Goal: Task Accomplishment & Management: Complete application form

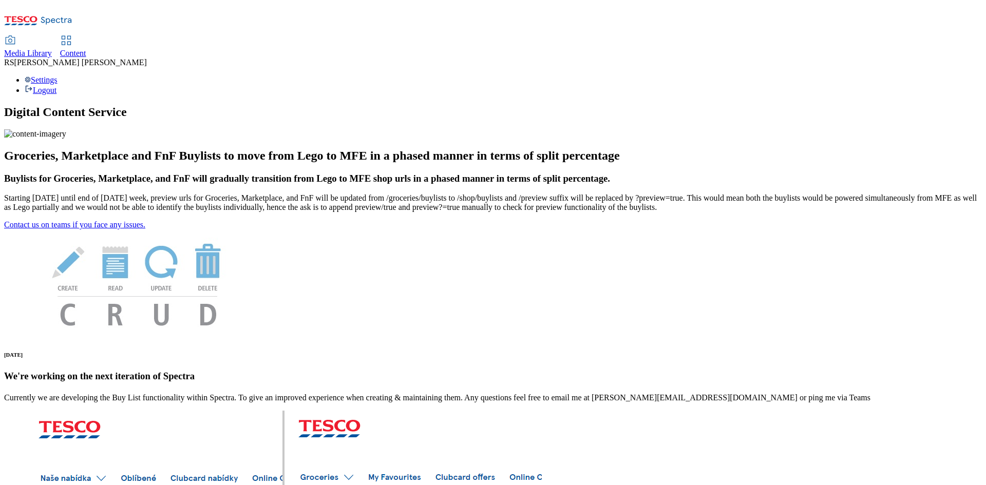
click at [86, 49] on span "Content" at bounding box center [73, 53] width 26 height 9
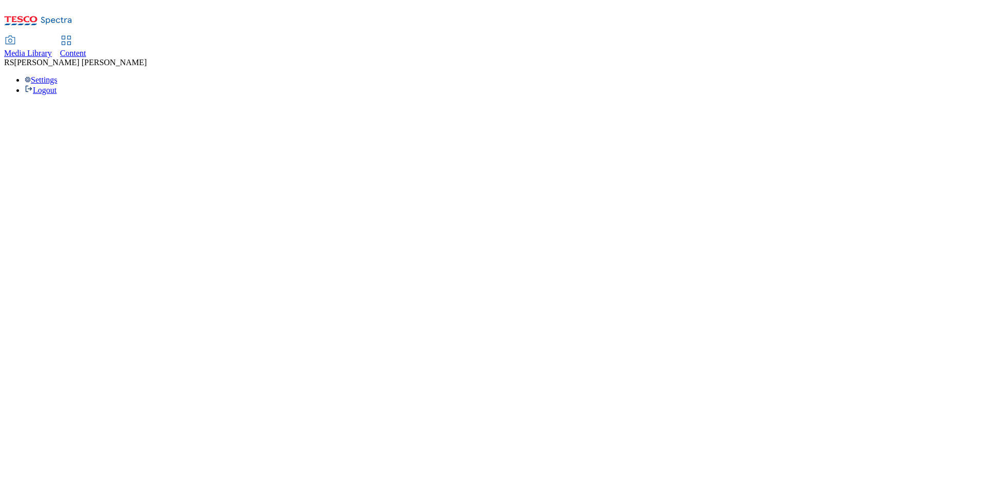
select select "ghs-uk"
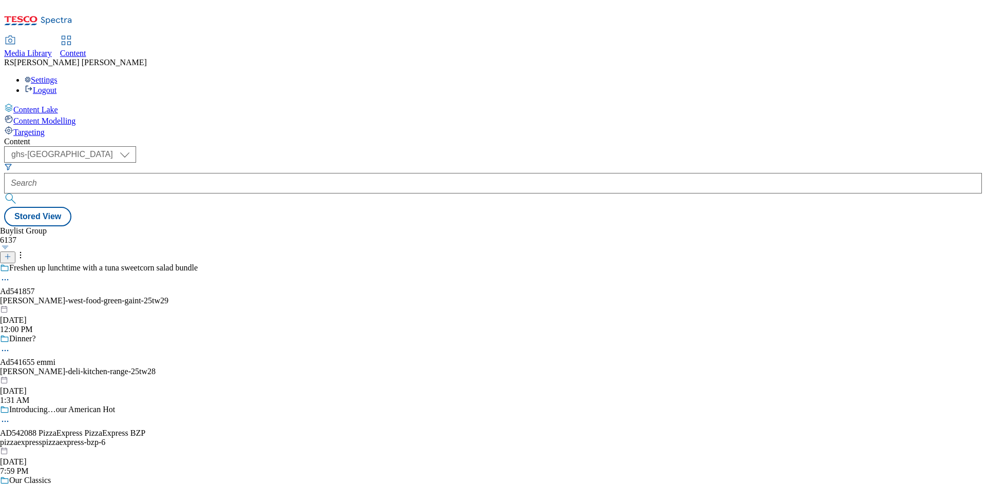
click at [11, 253] on icon at bounding box center [7, 256] width 7 height 7
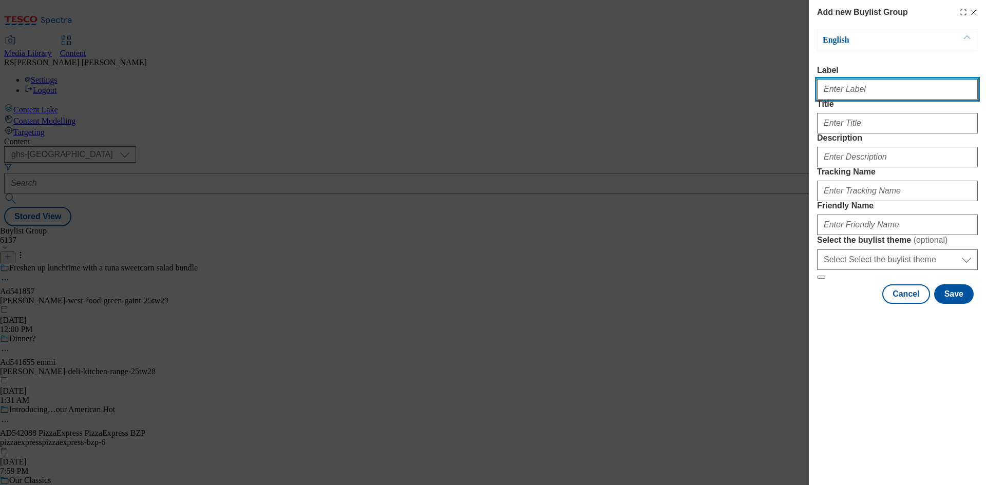
click at [868, 92] on input "Label" at bounding box center [897, 89] width 161 height 21
paste input "542124"
type input "Ad542124"
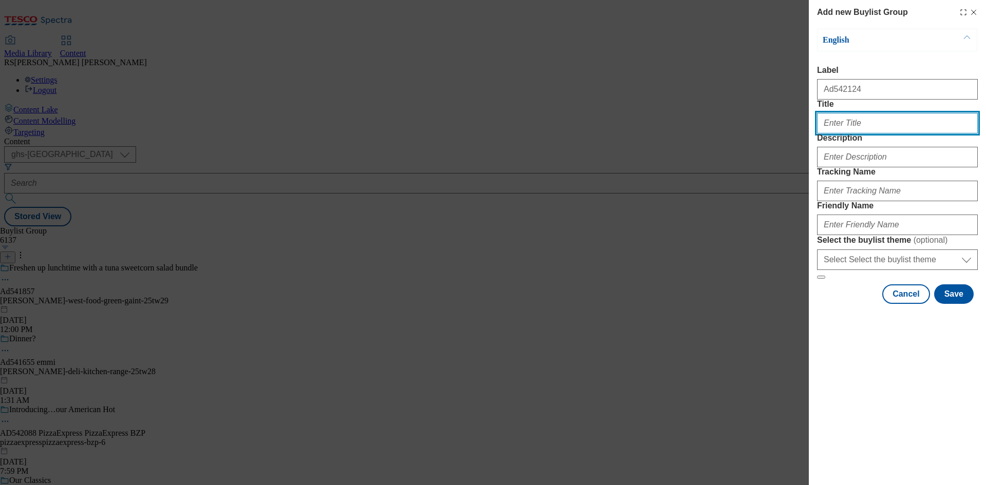
paste input "Good on ya!"
type input "Good on ya!"
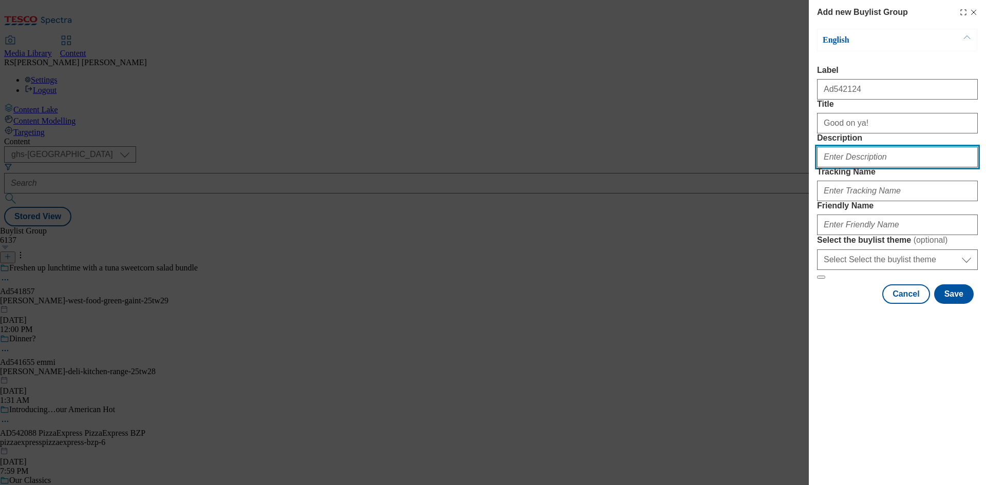
click at [884, 167] on input "Description" at bounding box center [897, 157] width 161 height 21
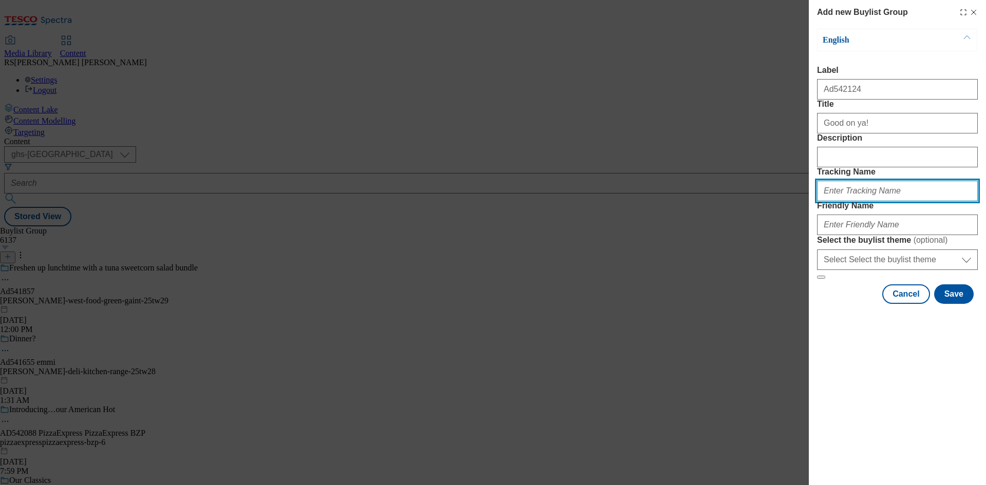
click at [865, 201] on input "Tracking Name" at bounding box center [897, 191] width 161 height 21
paste input "542124"
type input "DH_AD542124"
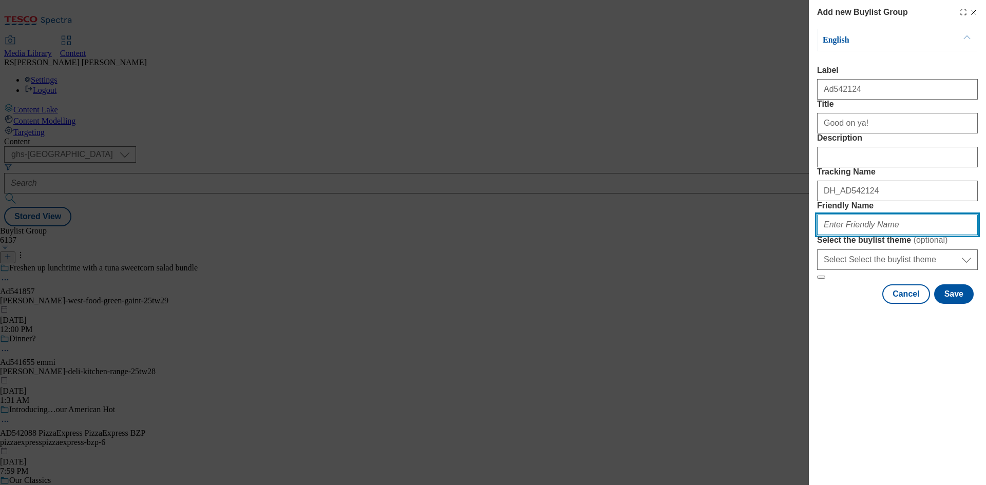
click at [933, 235] on input "Friendly Name" at bounding box center [897, 225] width 161 height 21
paste input "casella-yellow-tail-25TW29"
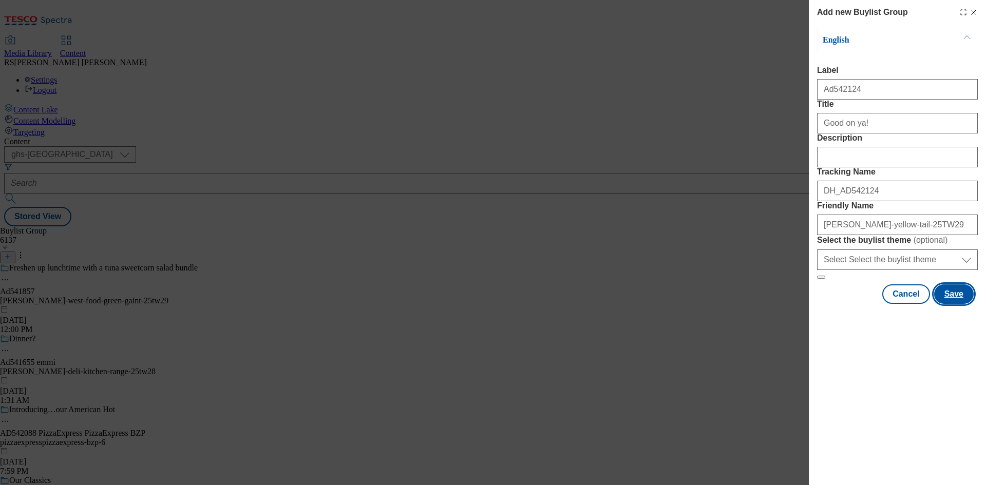
click at [957, 304] on button "Save" at bounding box center [954, 294] width 40 height 20
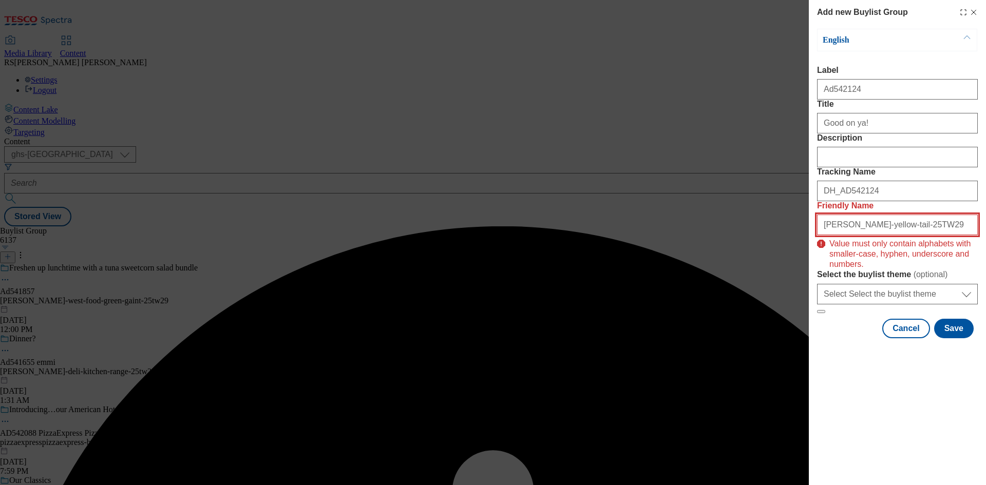
drag, startPoint x: 889, startPoint y: 298, endPoint x: 884, endPoint y: 299, distance: 5.2
click at [884, 235] on input "casella-yellow-tail-25TW29" at bounding box center [897, 225] width 161 height 21
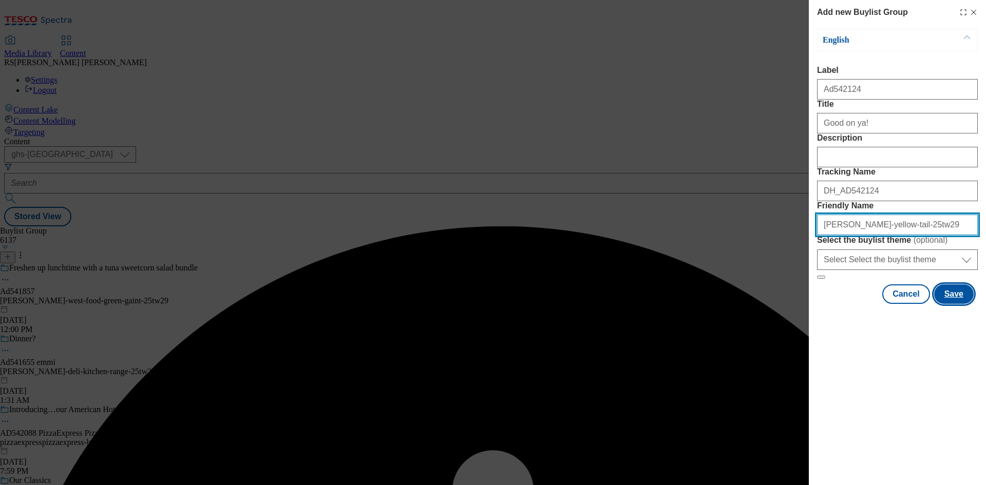
type input "casella-yellow-tail-25tw29"
click at [949, 304] on button "Save" at bounding box center [954, 294] width 40 height 20
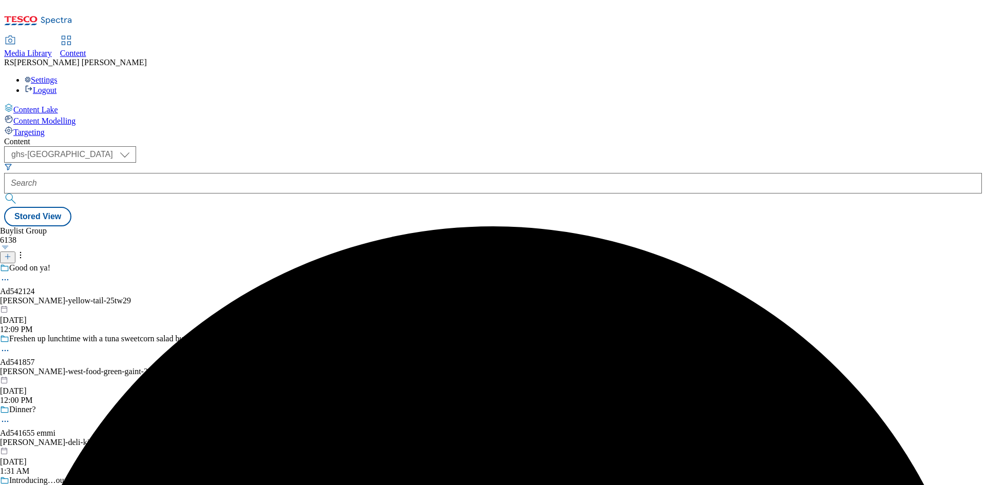
click at [200, 296] on div "casella-yellow-tail-25tw29" at bounding box center [100, 300] width 200 height 9
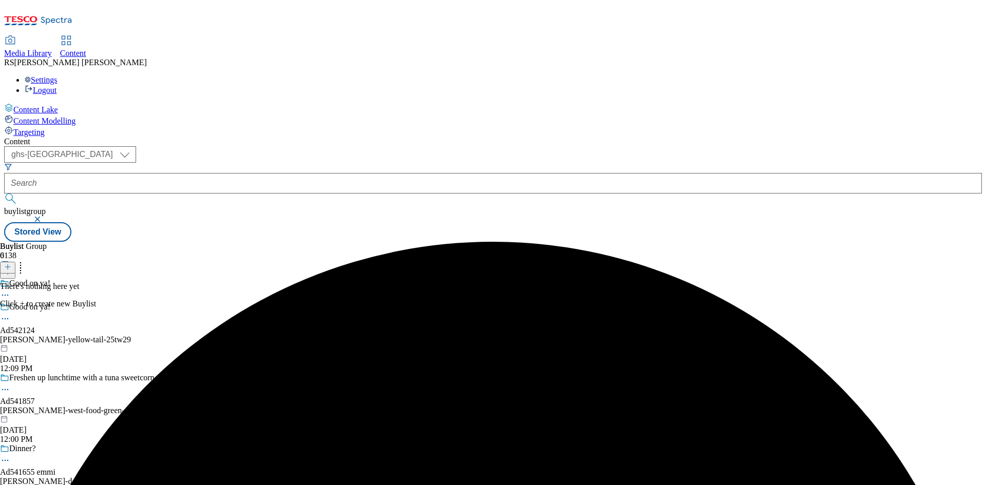
click at [11, 263] on icon at bounding box center [7, 266] width 7 height 7
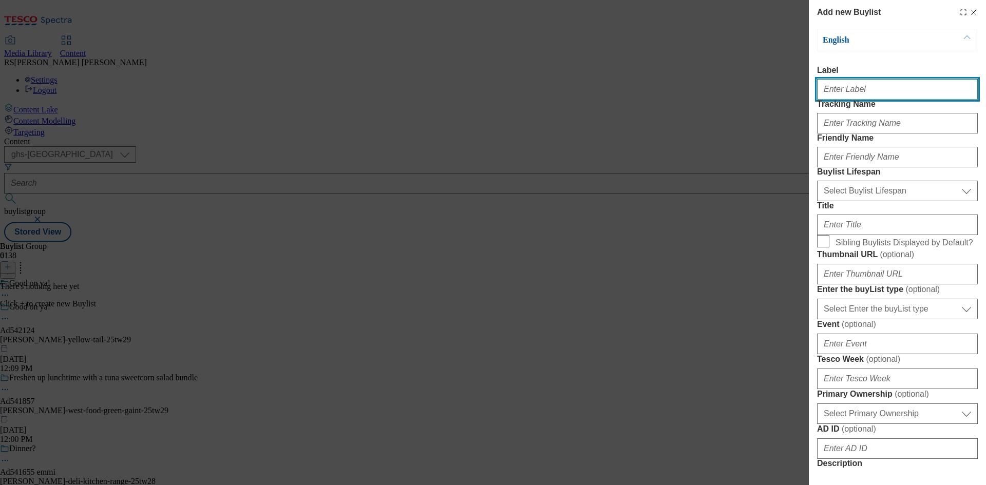
click at [873, 82] on input "Label" at bounding box center [897, 89] width 161 height 21
paste input "542124"
type input "Ad542124"
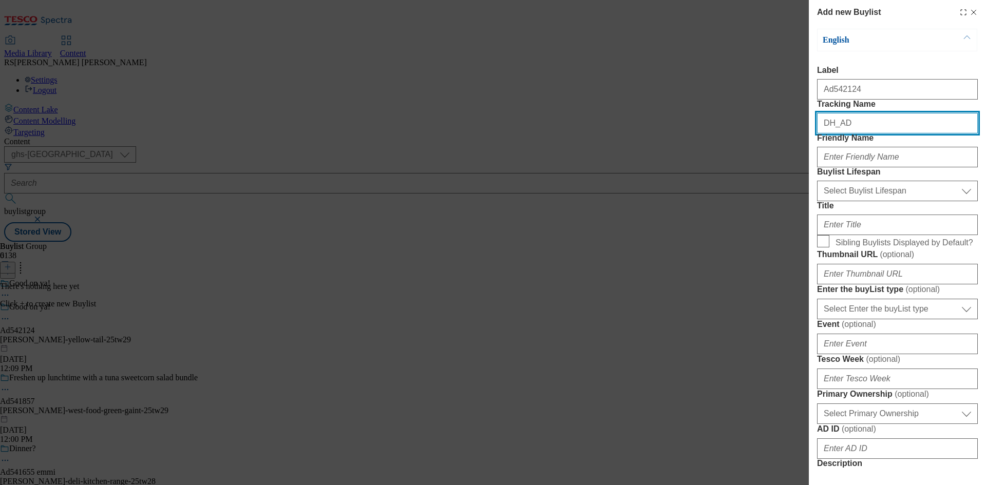
paste input "542124"
type input "DH_AD542124"
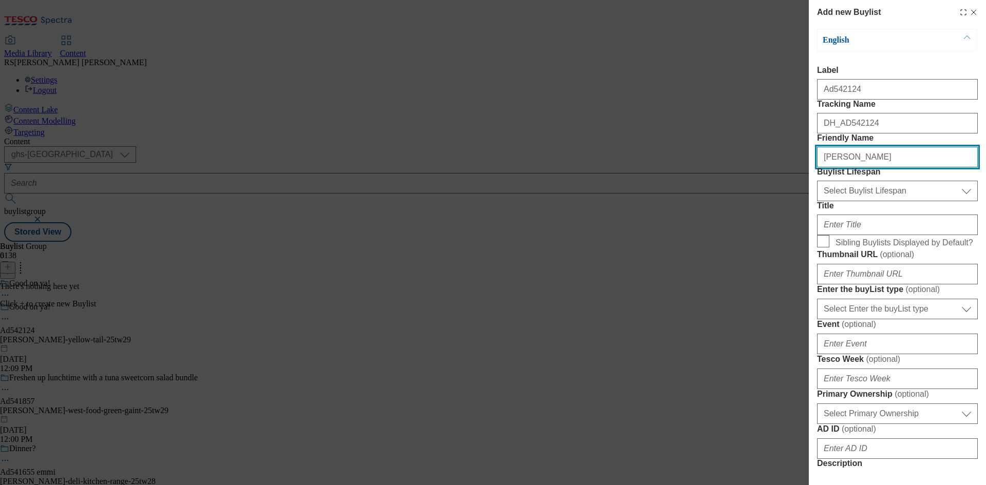
type input "casella"
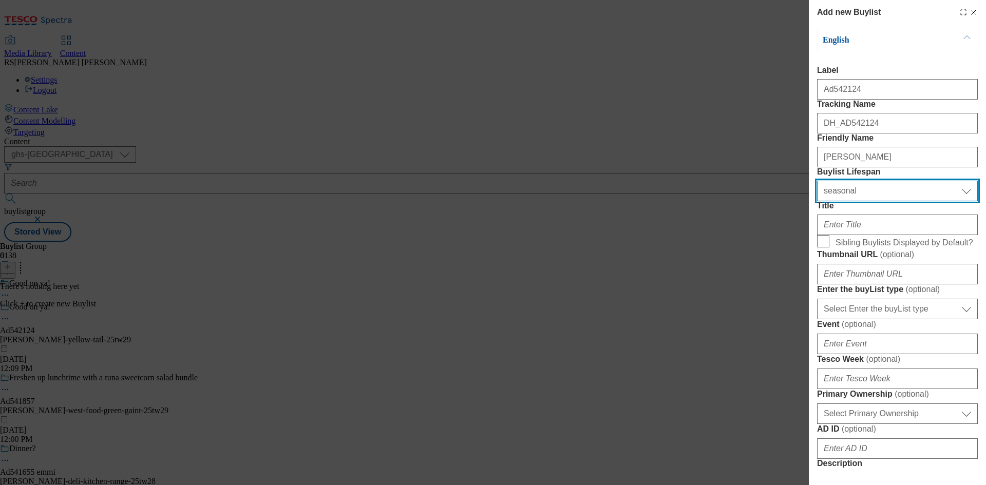
select select "tactical"
drag, startPoint x: 735, startPoint y: 145, endPoint x: 761, endPoint y: 184, distance: 46.7
click at [735, 145] on div "Add new Buylist English Label Ad542124 Tracking Name DH_AD542124 Friendly Name …" at bounding box center [493, 242] width 986 height 485
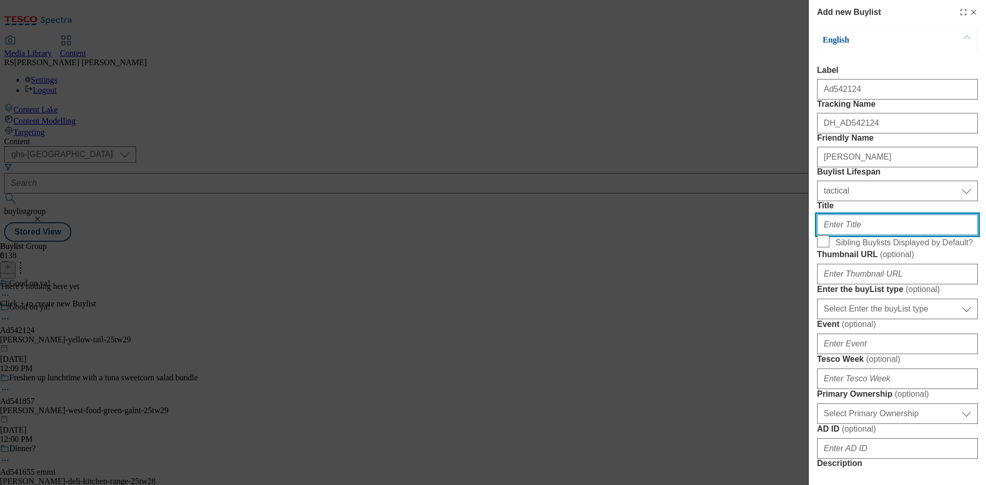
click at [882, 235] on input "Title" at bounding box center [897, 225] width 161 height 21
paste input "Pairs perfectly with a BBQ"
type input "Pairs perfectly with a BBQ"
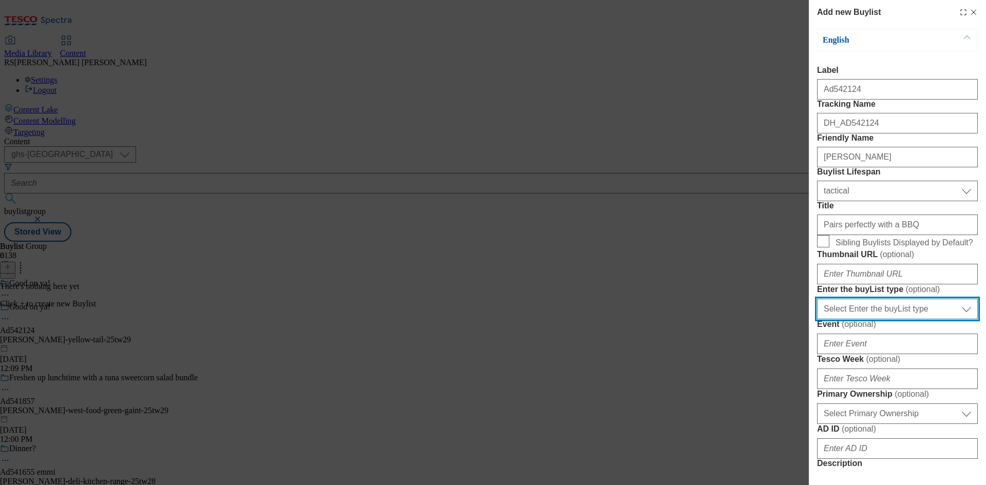
click at [890, 319] on select "Select Enter the buyList type event supplier funded long term >4 weeks supplier…" at bounding box center [897, 309] width 161 height 21
select select "supplier funded short term 1-3 weeks"
click at [817, 319] on select "Select Enter the buyList type event supplier funded long term >4 weeks supplier…" at bounding box center [897, 309] width 161 height 21
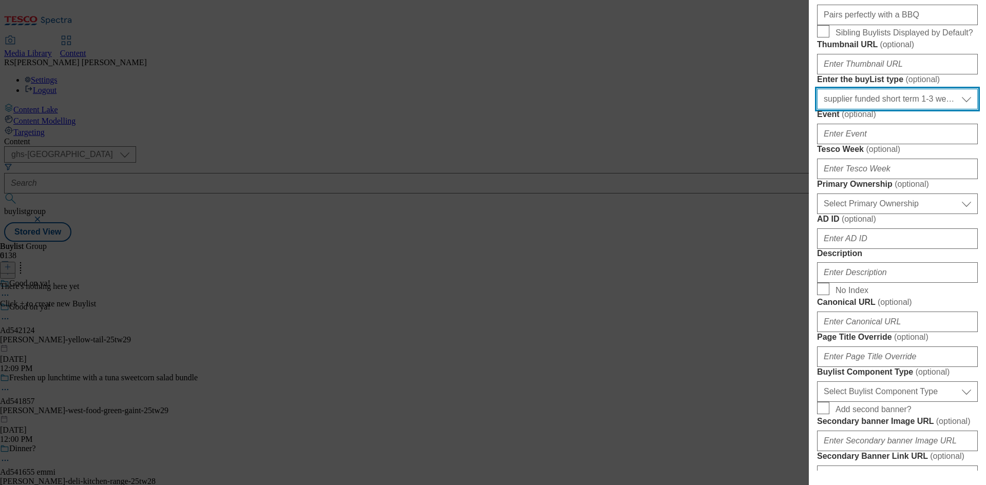
scroll to position [257, 0]
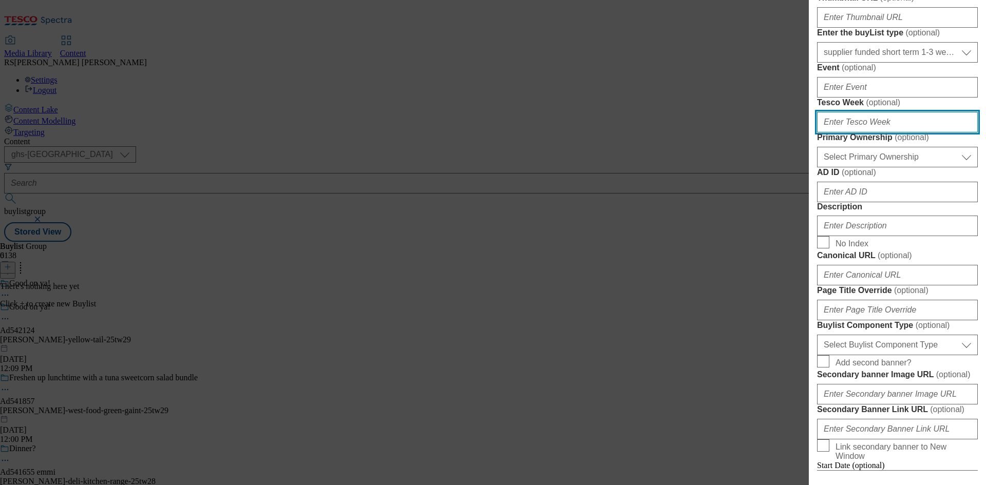
click at [900, 132] on input "Tesco Week ( optional )" at bounding box center [897, 122] width 161 height 21
type input "29"
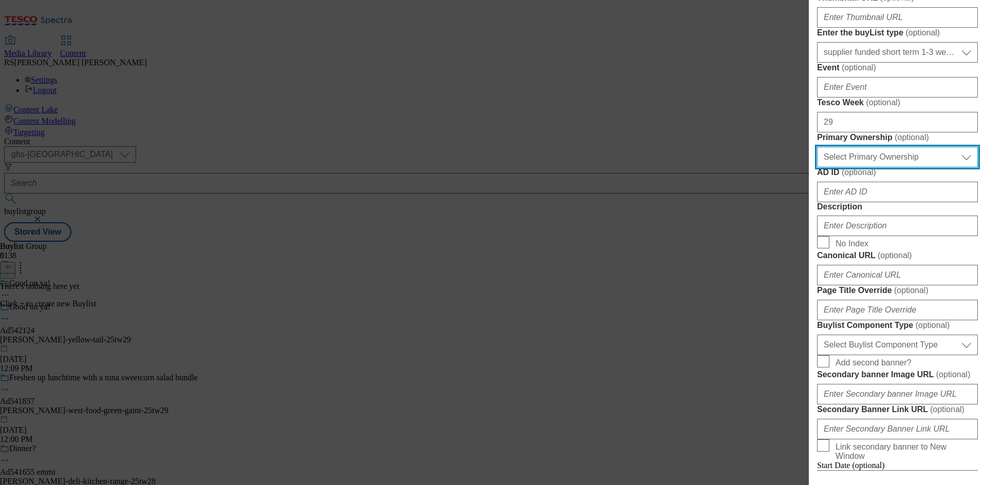
select select "dunnhumby"
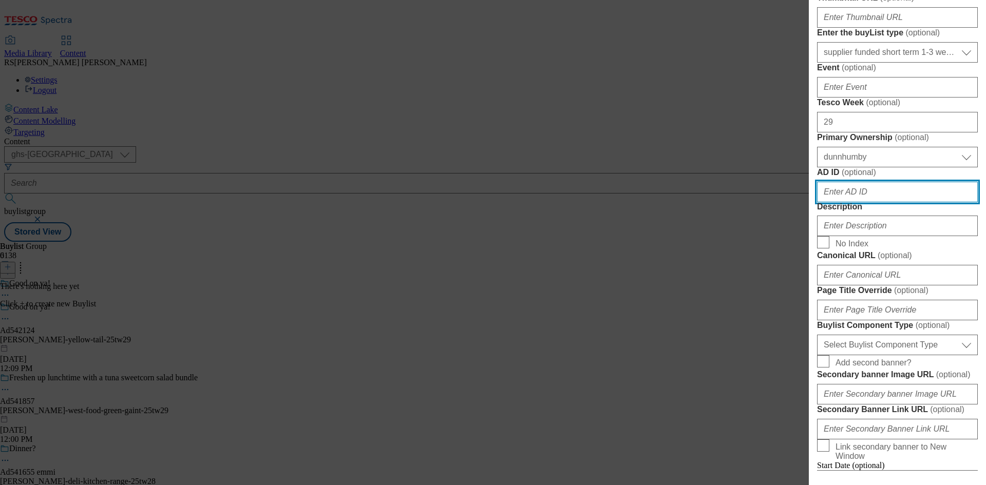
paste input "542124"
type input "542124"
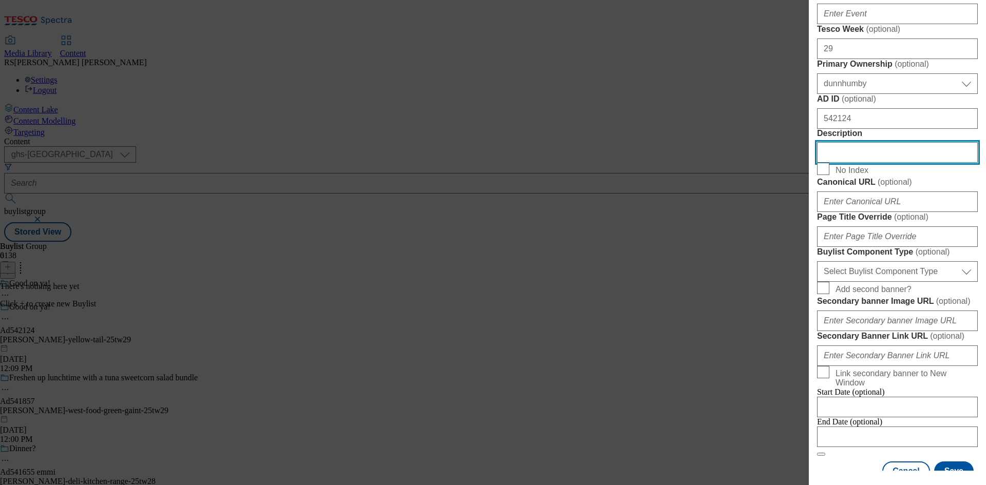
scroll to position [616, 0]
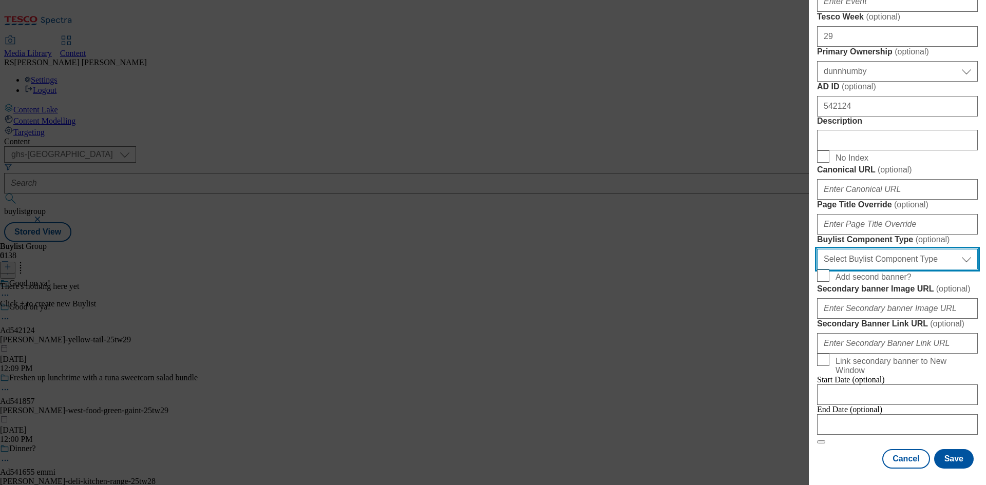
click at [892, 264] on select "Select Buylist Component Type Banner Competition Header Meal" at bounding box center [897, 259] width 161 height 21
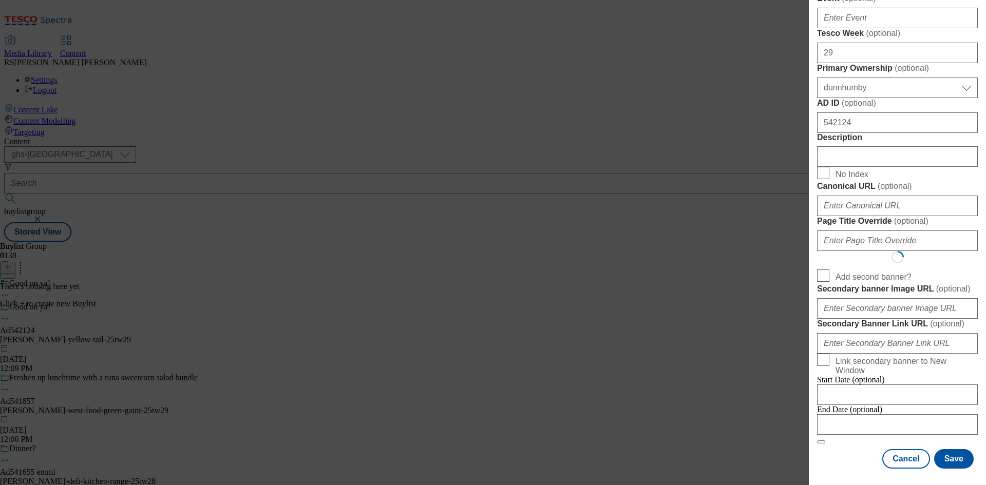
scroll to position [0, 0]
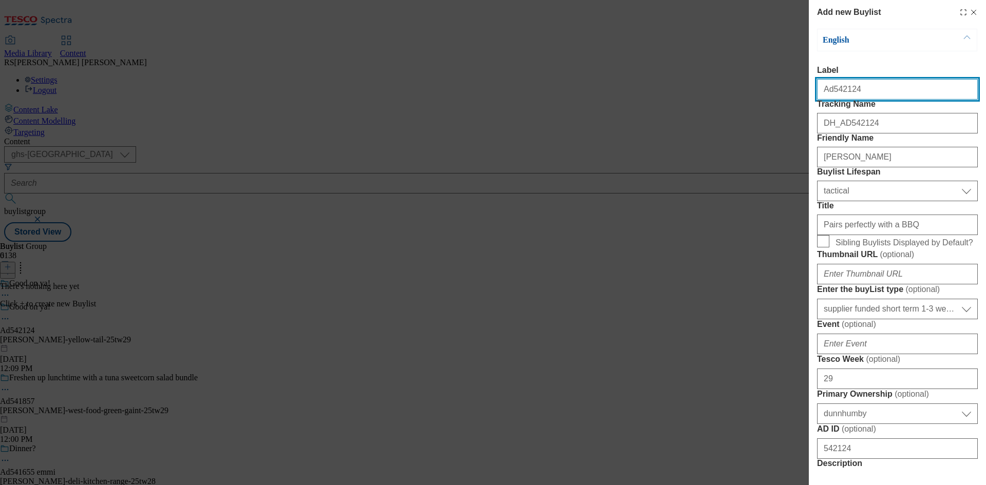
select select "Banner"
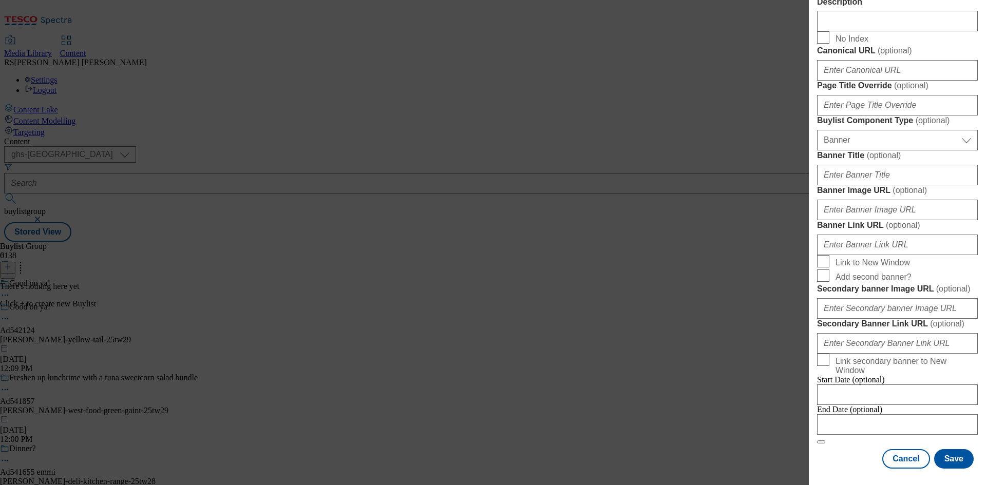
scroll to position [900, 0]
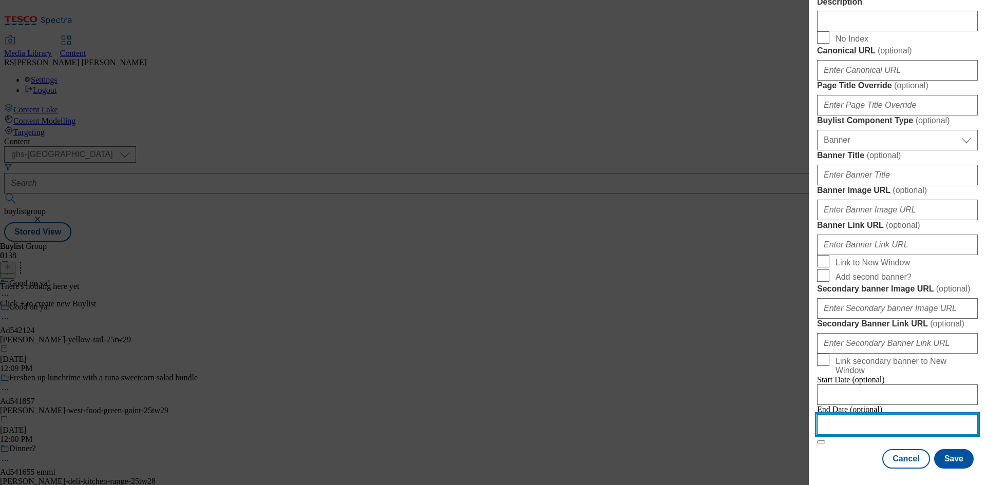
click at [899, 418] on input "Modal" at bounding box center [897, 424] width 161 height 21
select select "2025"
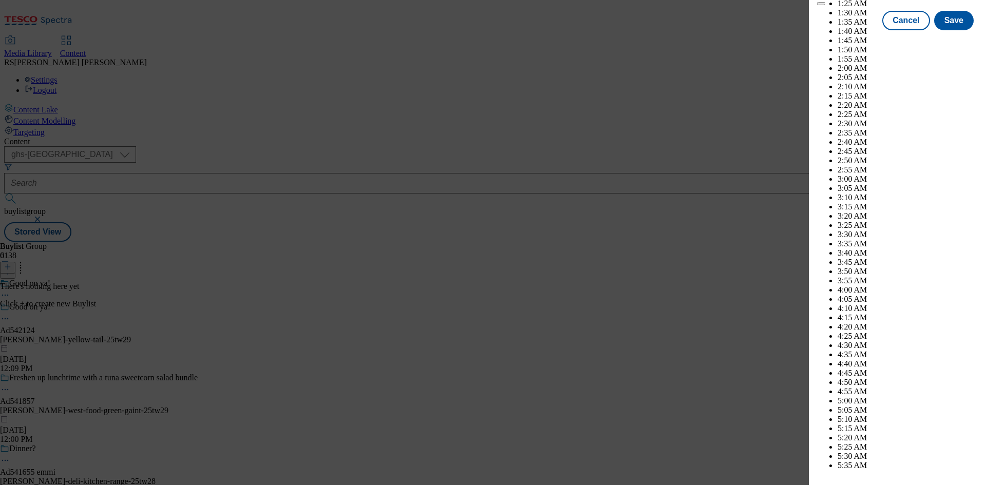
scroll to position [2764, 0]
select select "December"
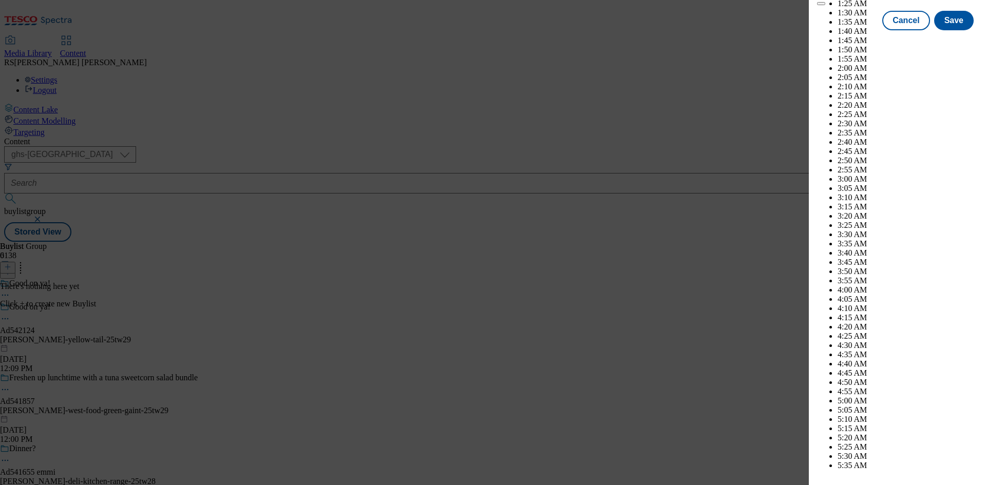
click at [949, 40] on button "Save" at bounding box center [954, 30] width 40 height 20
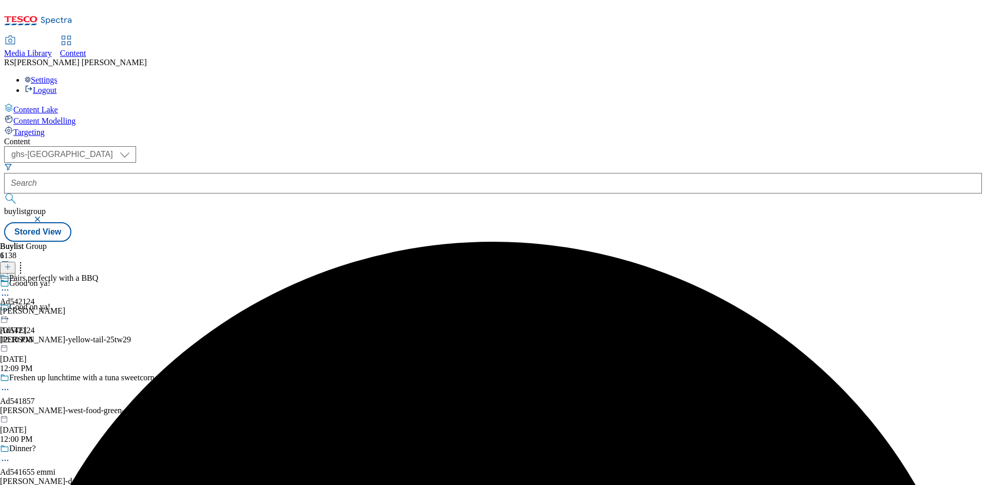
click at [98, 306] on div "casella" at bounding box center [49, 310] width 98 height 9
click at [11, 263] on icon at bounding box center [7, 266] width 7 height 7
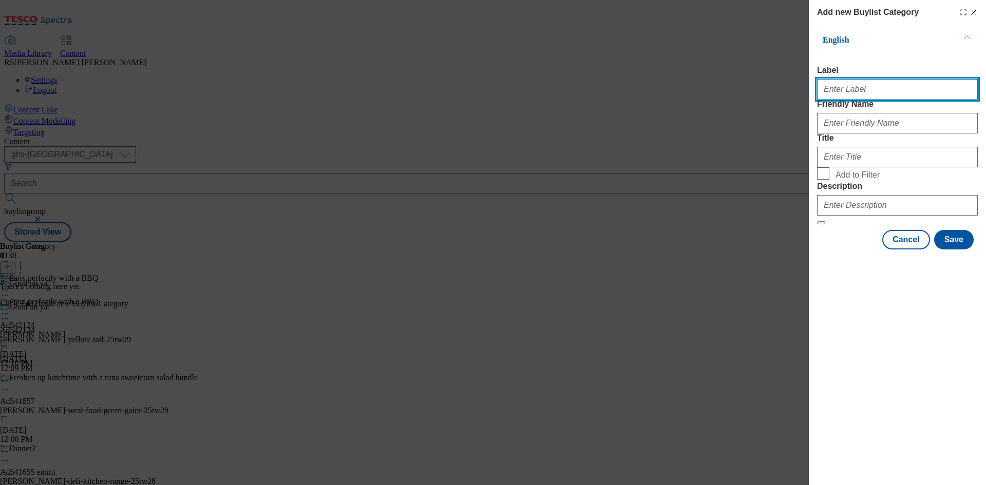
click at [887, 87] on input "Label" at bounding box center [897, 89] width 161 height 21
paste input "542124"
type input "Ad542124"
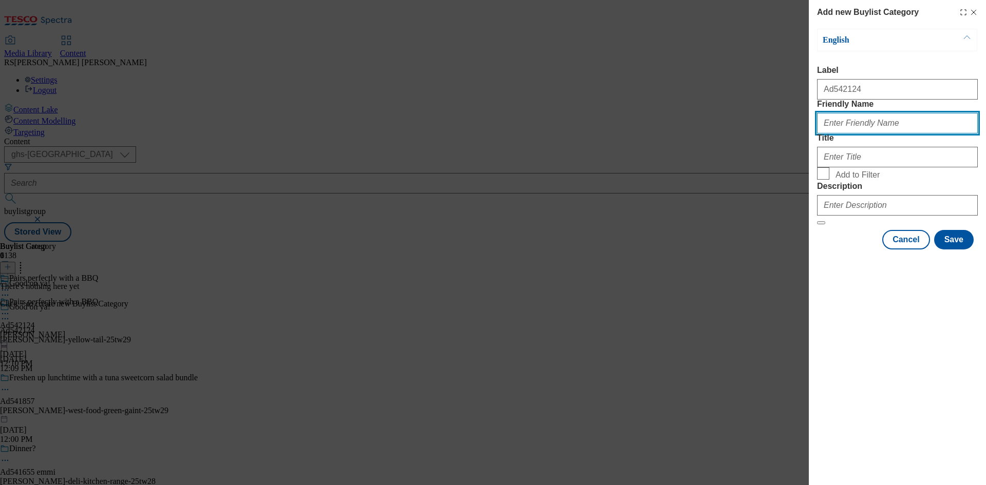
click at [879, 133] on input "Friendly Name" at bounding box center [897, 123] width 161 height 21
paste input "casella-yellow-tail"
type input "casella-yellow-tail"
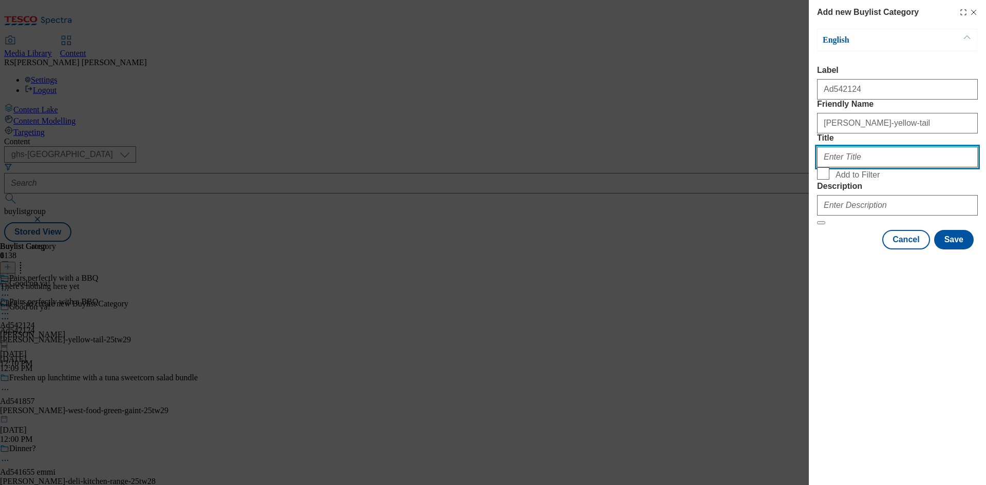
paste input "Casella Family Brands (Europe)"
type input "Casella Family Brands (Europe)"
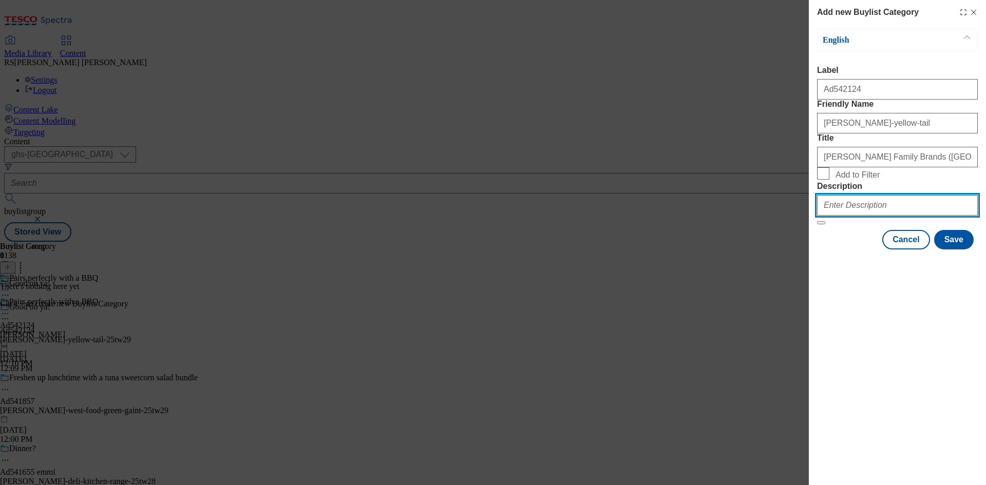
click at [878, 216] on input "Description" at bounding box center [897, 205] width 161 height 21
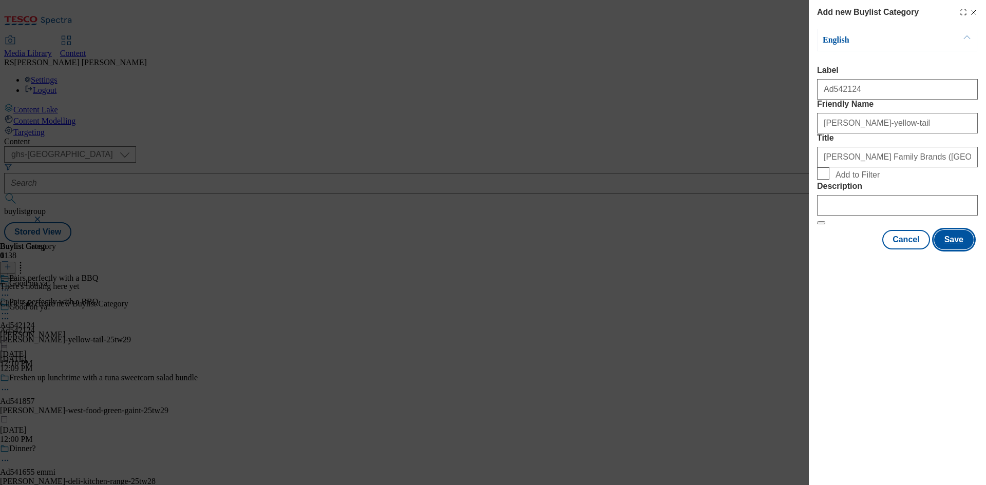
click at [953, 249] on button "Save" at bounding box center [954, 240] width 40 height 20
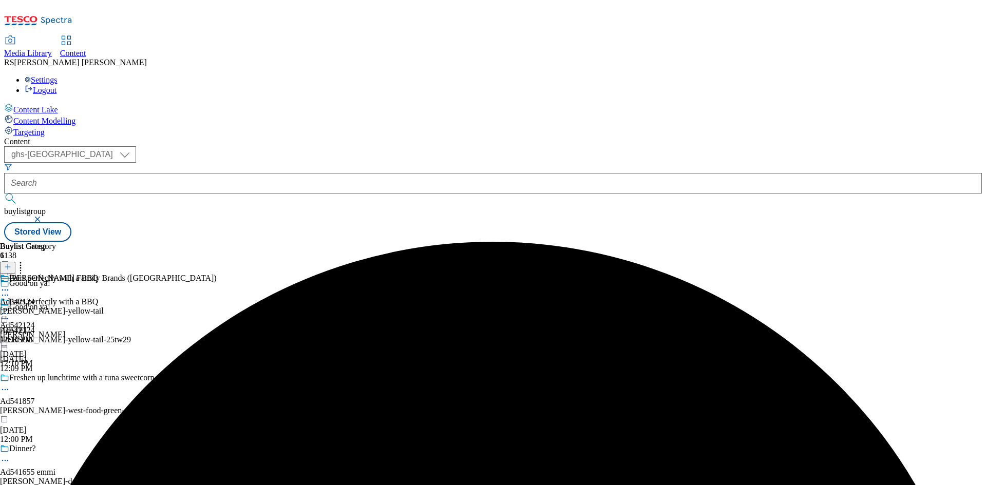
click at [217, 274] on div "Casella Family Brands (Europe) Ad542124 casella-yellow-tail Sep 4, 2025 12:10 PM" at bounding box center [108, 309] width 217 height 71
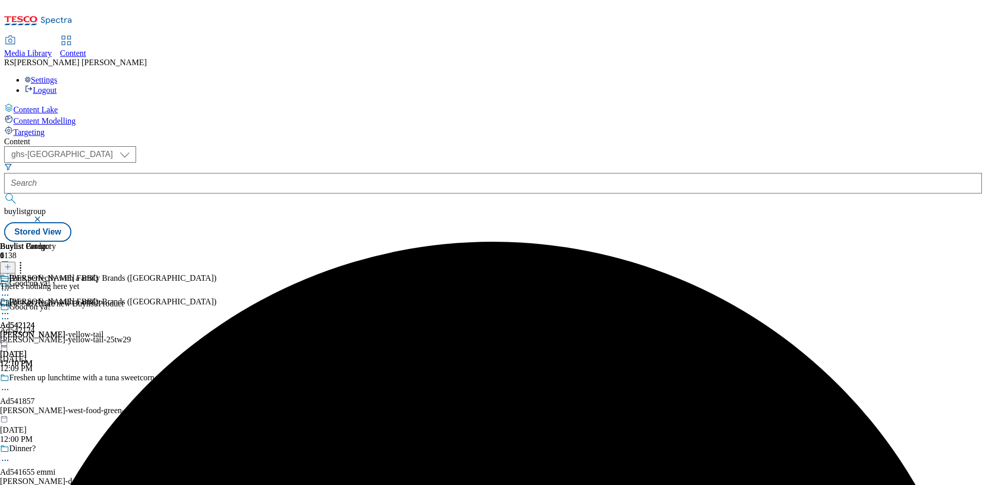
click at [8, 264] on line at bounding box center [8, 266] width 0 height 5
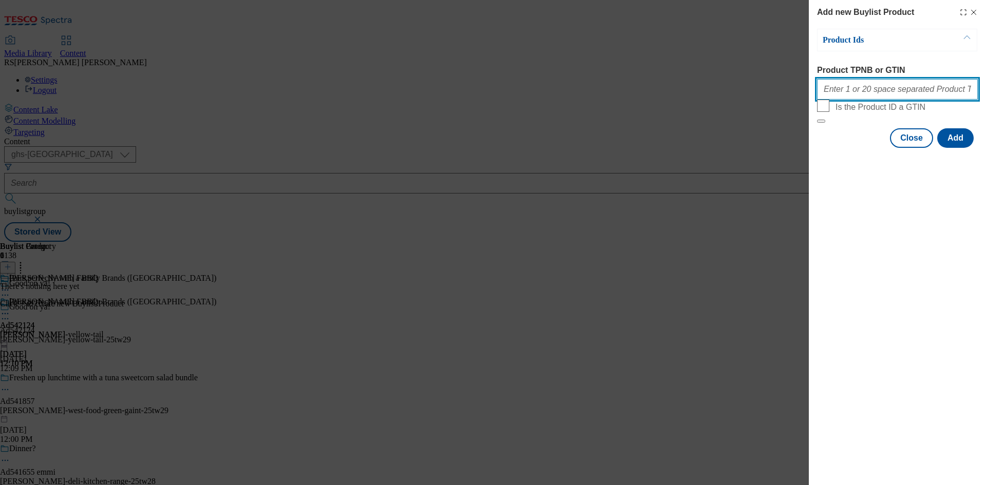
drag, startPoint x: 898, startPoint y: 92, endPoint x: 927, endPoint y: 137, distance: 53.4
click at [898, 92] on input "Product TPNB or GTIN" at bounding box center [897, 89] width 161 height 21
paste input "76595878"
type input "76595878"
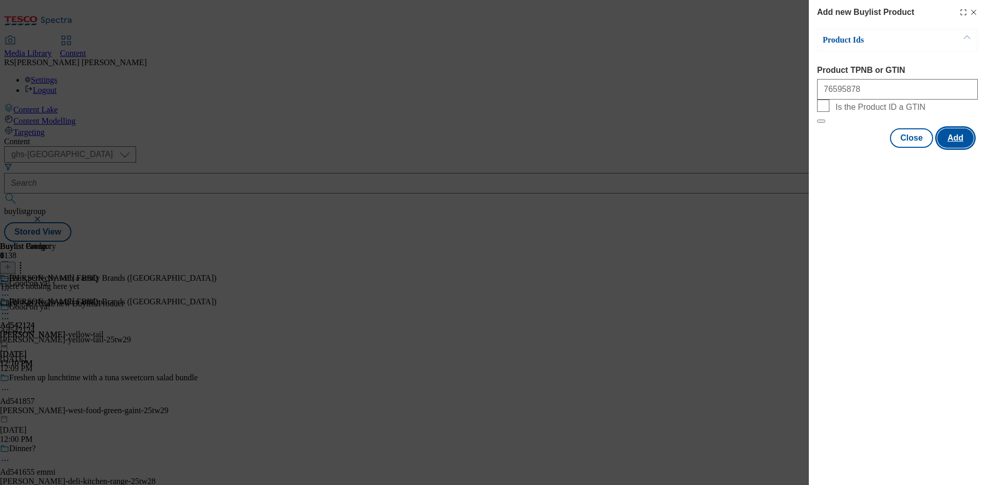
click at [955, 148] on button "Add" at bounding box center [955, 138] width 36 height 20
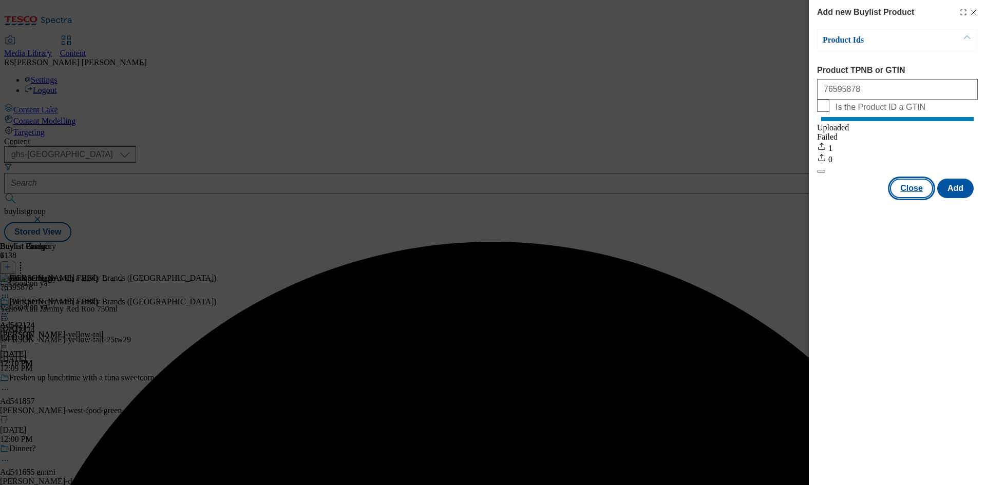
click at [913, 198] on button "Close" at bounding box center [911, 189] width 43 height 20
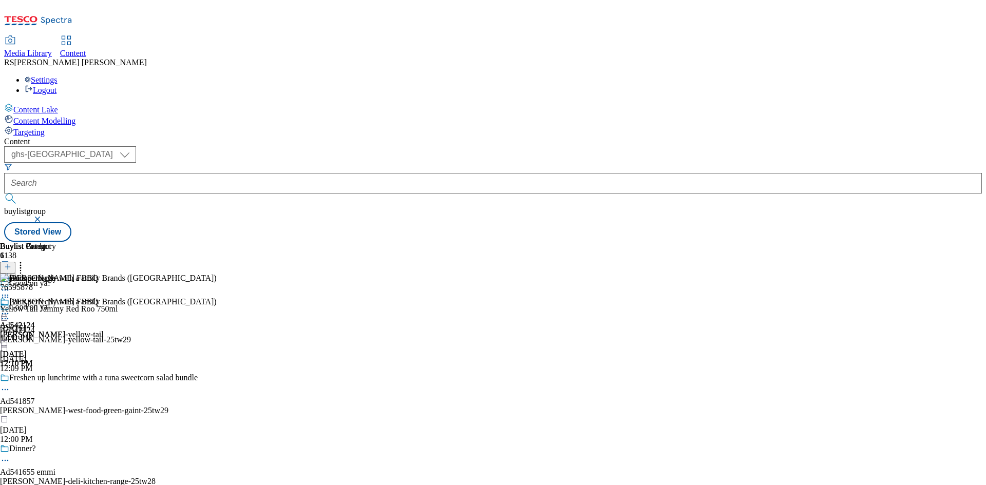
click at [10, 314] on icon at bounding box center [5, 319] width 10 height 10
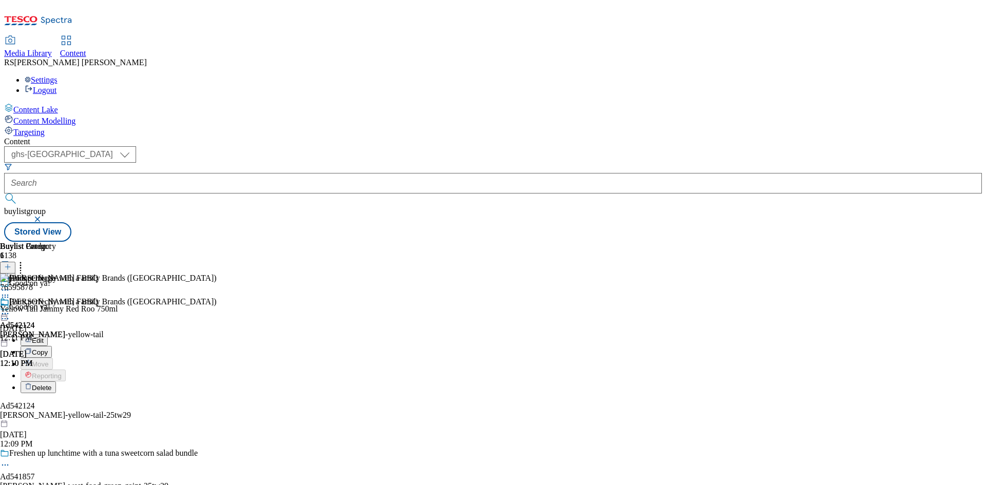
click at [48, 334] on button "Edit" at bounding box center [34, 340] width 27 height 12
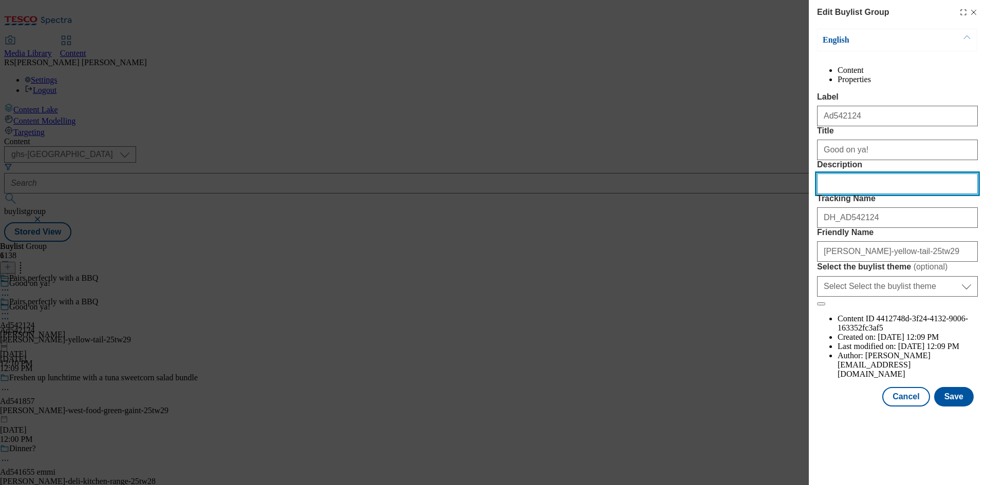
click at [893, 194] on input "Description" at bounding box center [897, 183] width 161 height 21
paste input "Yellow Tail Jammy Red Roo 750ml"
type input "Yellow Tail Jammy Red Roo 750ml"
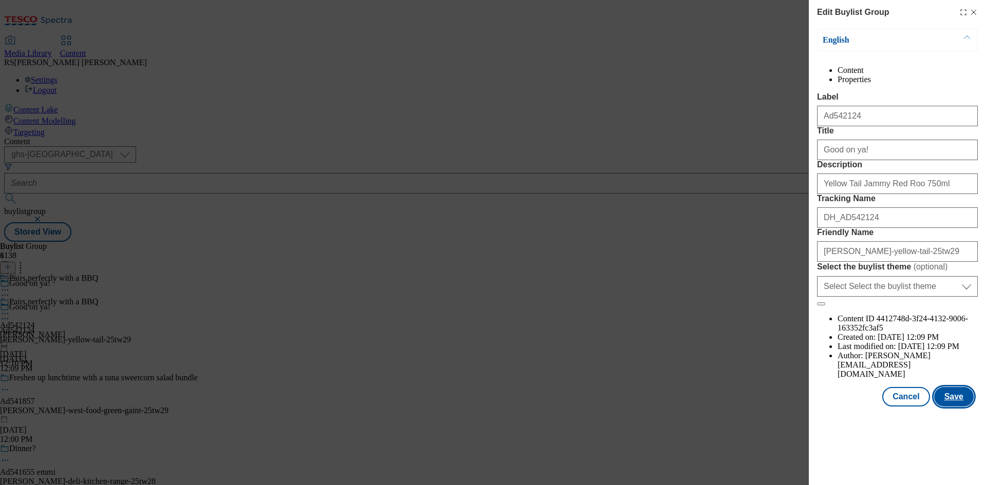
click at [954, 407] on button "Save" at bounding box center [954, 397] width 40 height 20
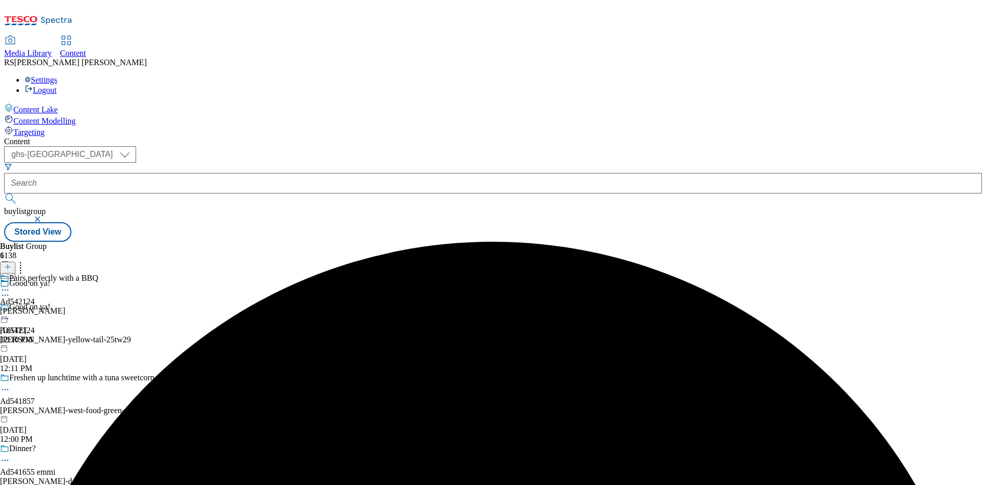
click at [6, 289] on circle at bounding box center [6, 290] width 2 height 2
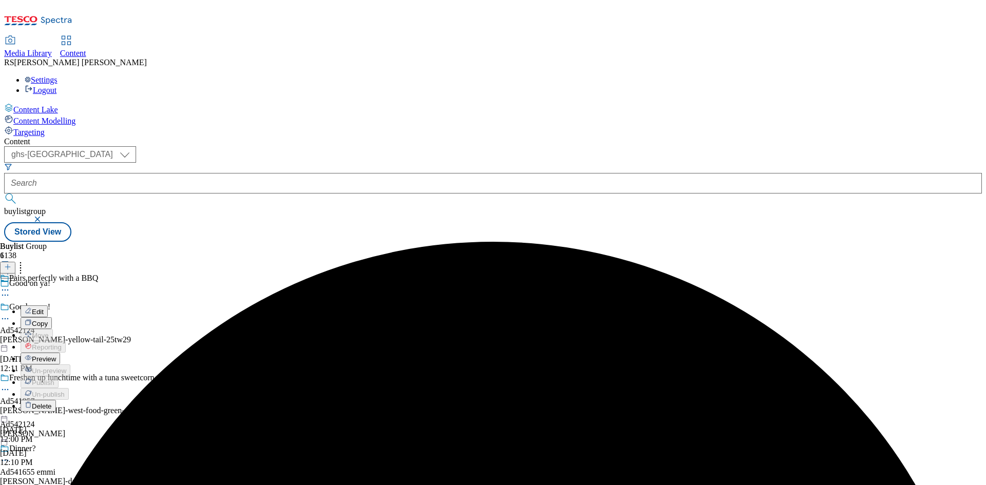
click at [44, 308] on span "Edit" at bounding box center [38, 312] width 12 height 8
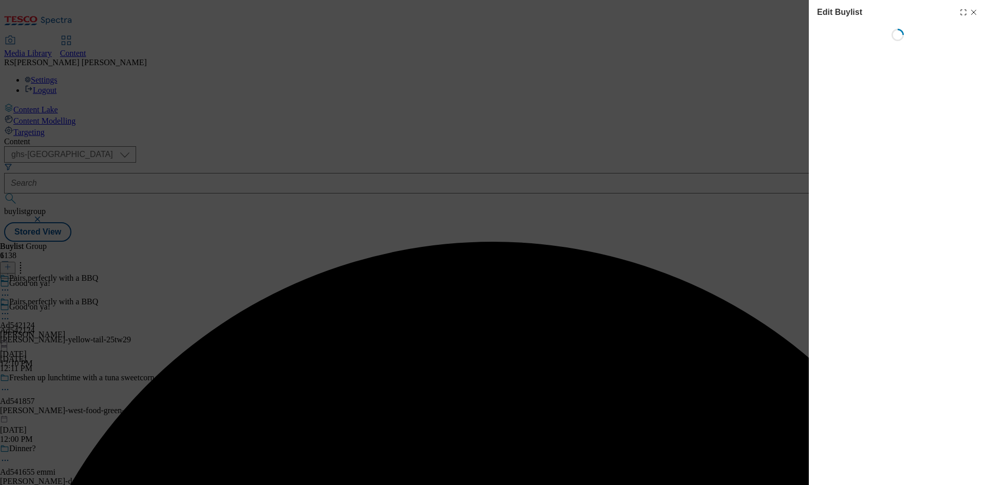
select select "tactical"
select select "supplier funded short term 1-3 weeks"
select select "dunnhumby"
select select "Banner"
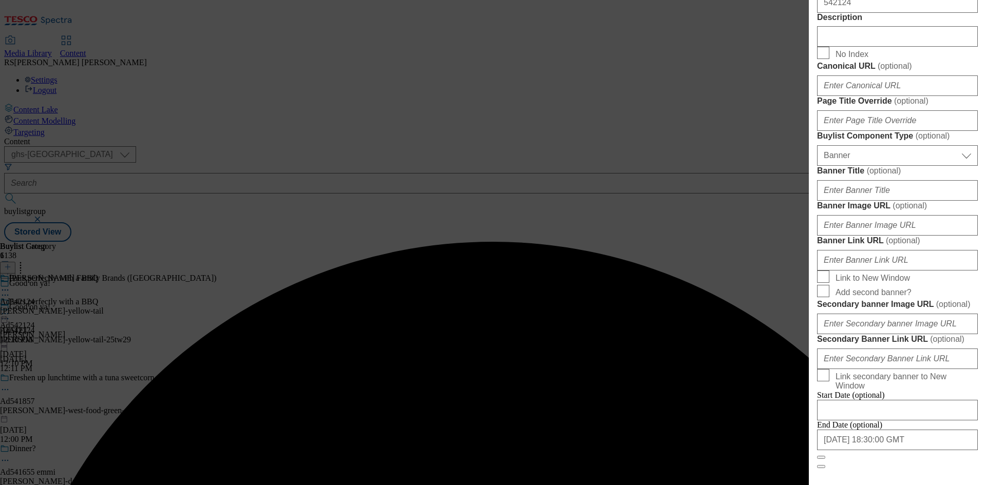
scroll to position [565, 0]
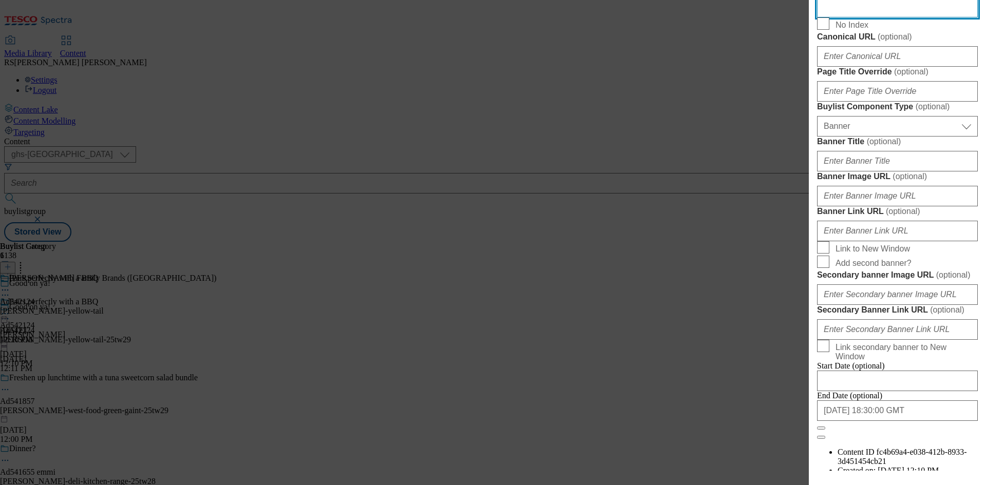
click at [881, 17] on input "Description" at bounding box center [897, 7] width 161 height 21
paste input "Yellow Tail Jammy Red Roo 750ml"
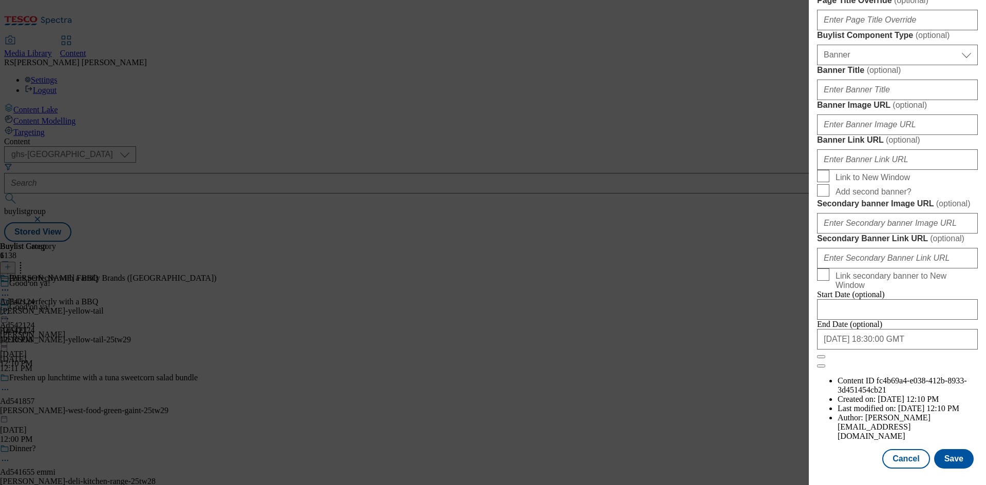
scroll to position [1008, 0]
type input "Yellow Tail Jammy Red Roo 750ml"
click at [941, 456] on button "Save" at bounding box center [954, 459] width 40 height 20
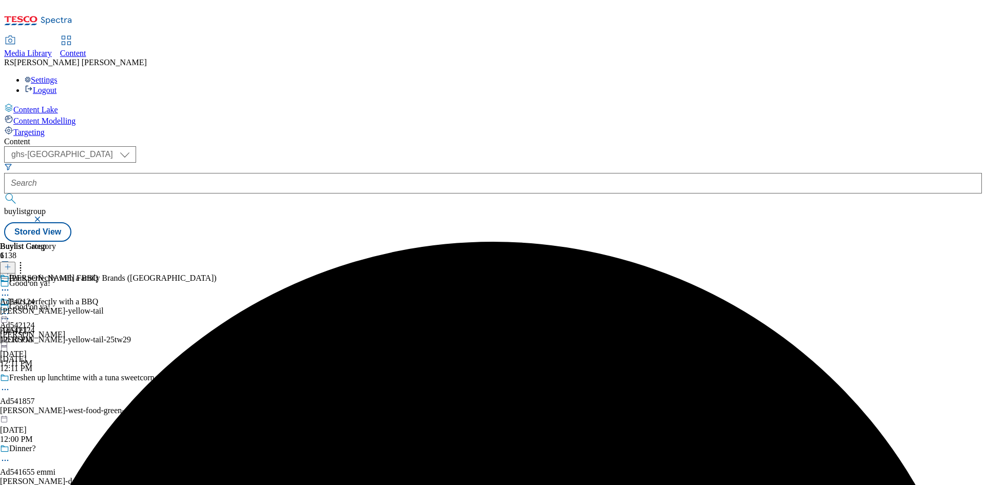
click at [10, 285] on icon at bounding box center [5, 290] width 10 height 10
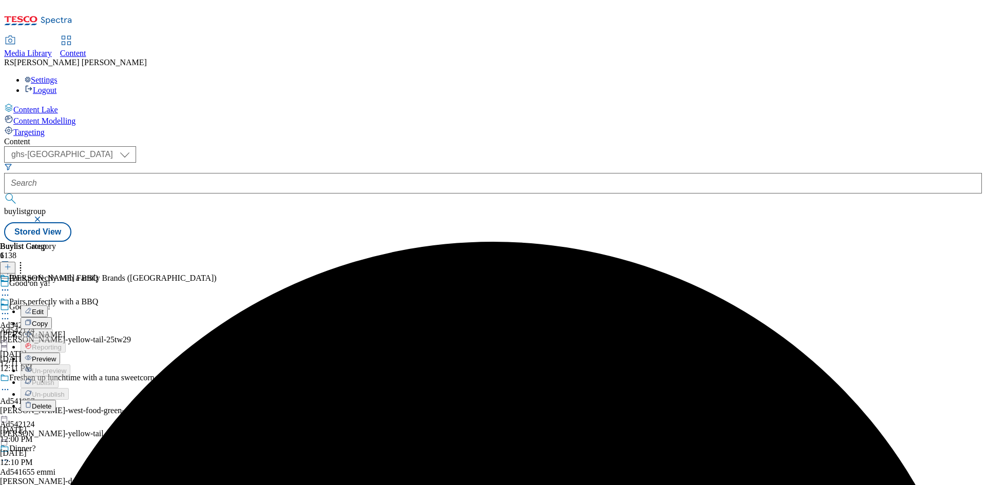
click at [44, 308] on span "Edit" at bounding box center [38, 312] width 12 height 8
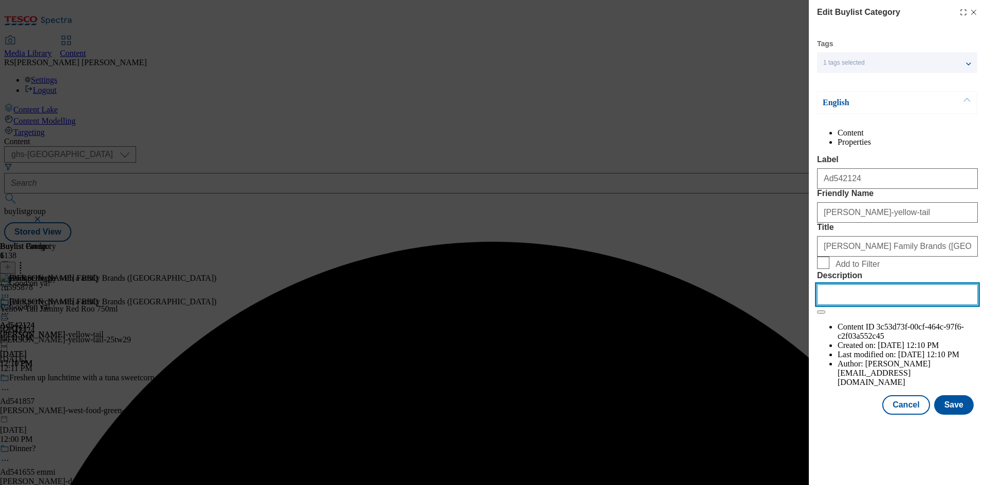
click at [883, 305] on input "Description" at bounding box center [897, 294] width 161 height 21
paste input "Yellow Tail Jammy Red Roo 750ml"
type input "Yellow Tail Jammy Red Roo 750ml"
click at [958, 415] on button "Save" at bounding box center [954, 405] width 40 height 20
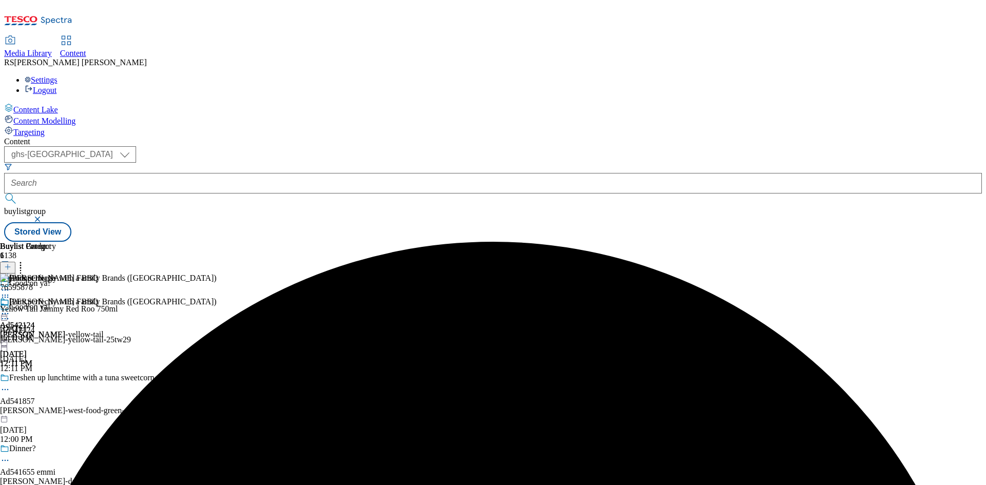
click at [10, 308] on icon at bounding box center [5, 313] width 10 height 10
click at [56, 379] on span "Preview" at bounding box center [44, 383] width 24 height 8
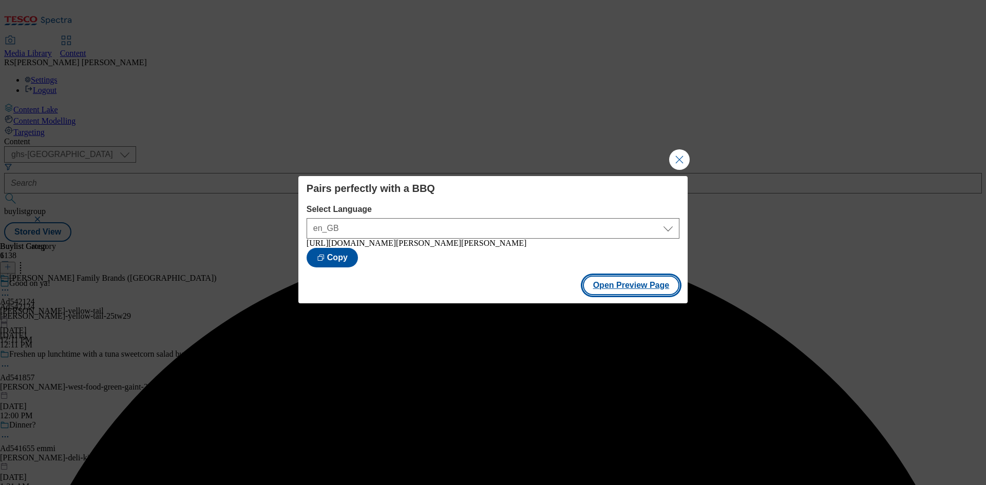
click at [635, 290] on button "Open Preview Page" at bounding box center [631, 286] width 97 height 20
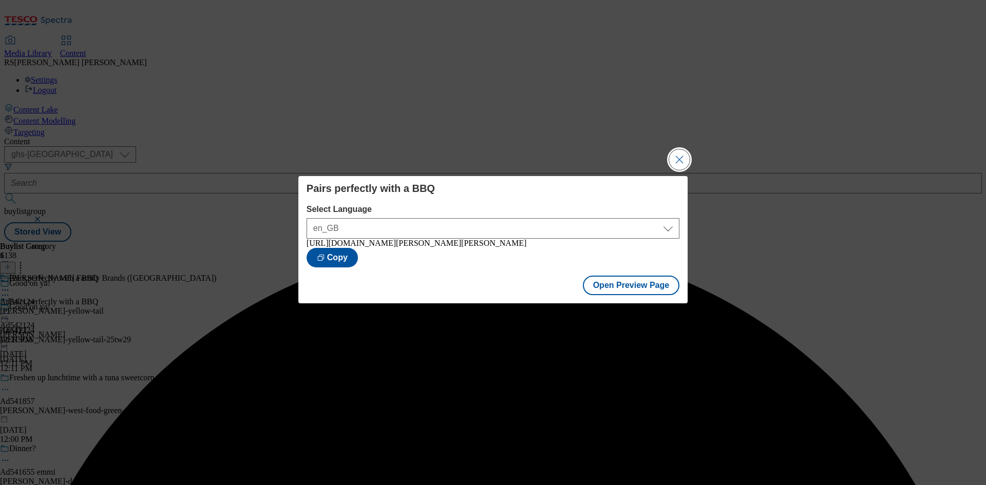
click at [679, 156] on button "Close Modal" at bounding box center [679, 159] width 21 height 21
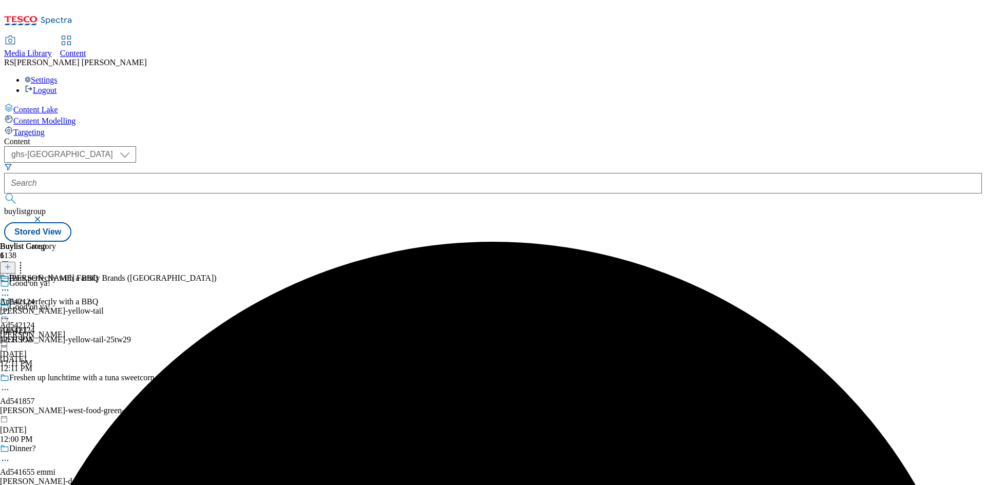
click at [10, 308] on icon at bounding box center [5, 313] width 10 height 10
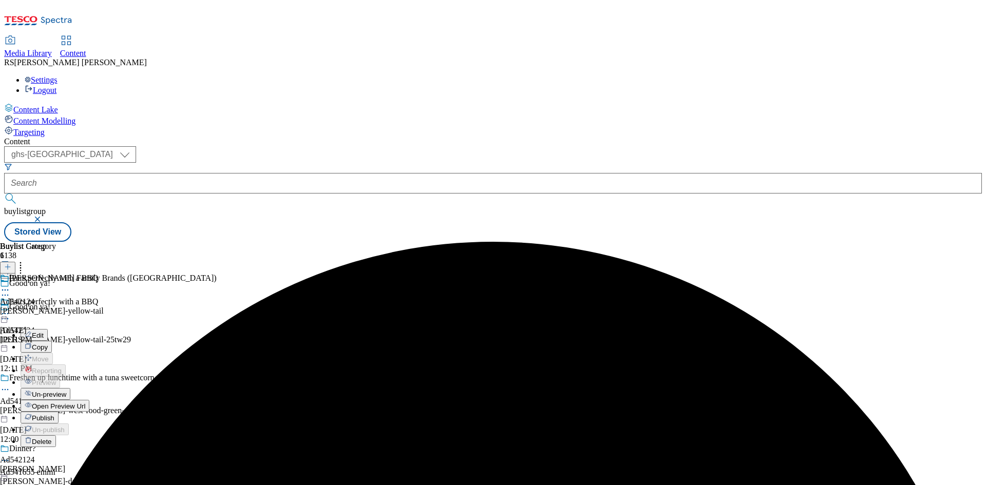
click at [59, 412] on button "Publish" at bounding box center [40, 418] width 38 height 12
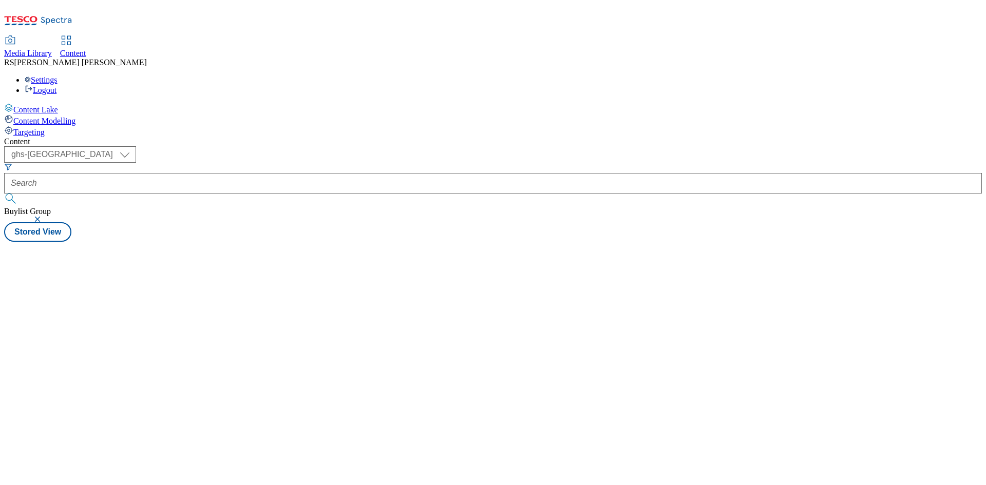
select select "ghs-[GEOGRAPHIC_DATA]"
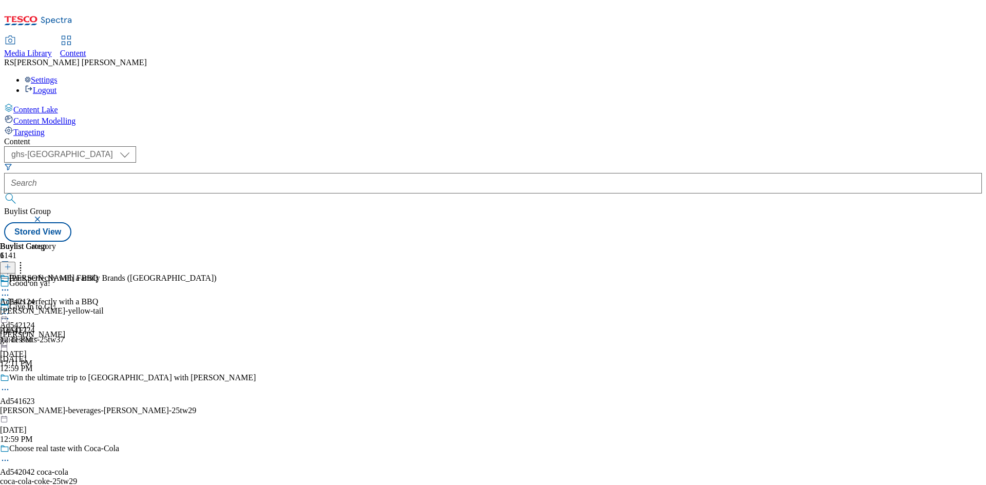
click at [10, 272] on line at bounding box center [7, 272] width 5 height 0
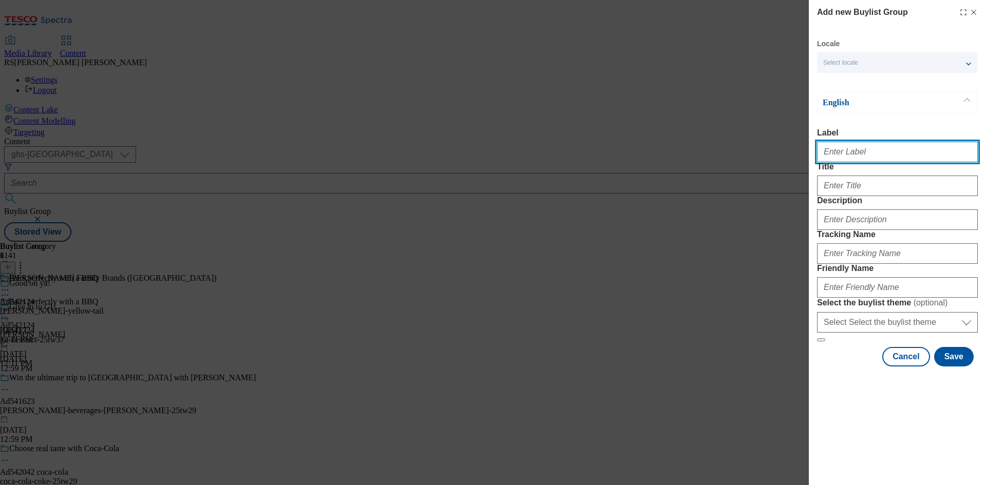
click at [882, 153] on input "Label" at bounding box center [897, 152] width 161 height 21
paste input "541494"
type input "Ad541494"
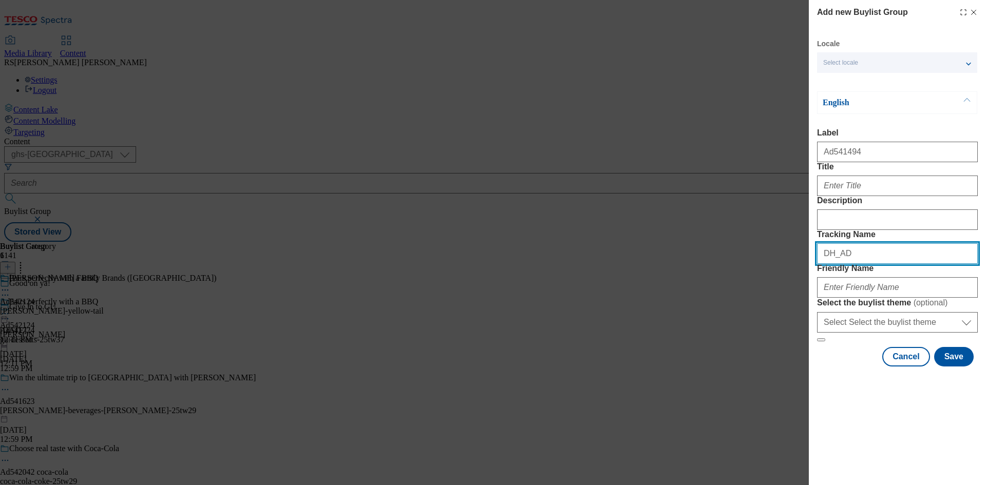
paste input "541494"
type input "DH_AD541494"
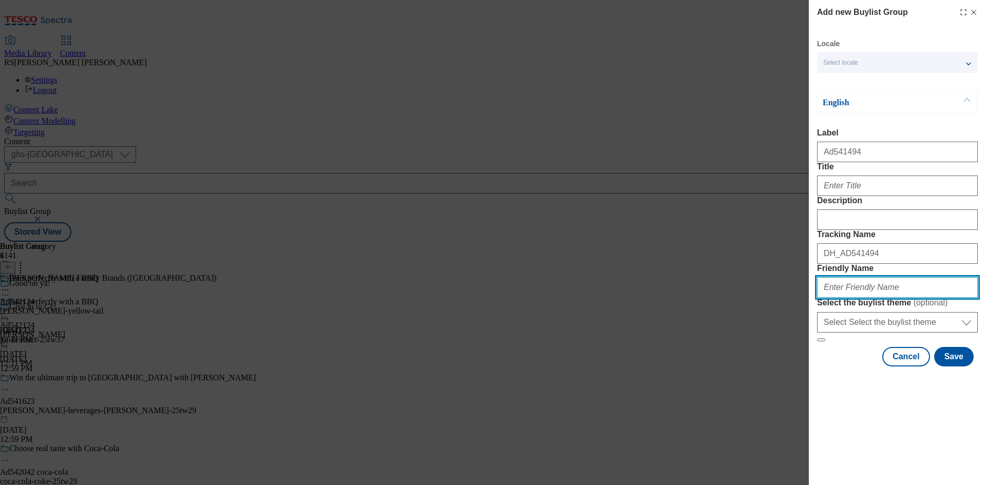
paste input "euro-food-reeses-25tw29"
type input "euro-food-reeses-25tw29"
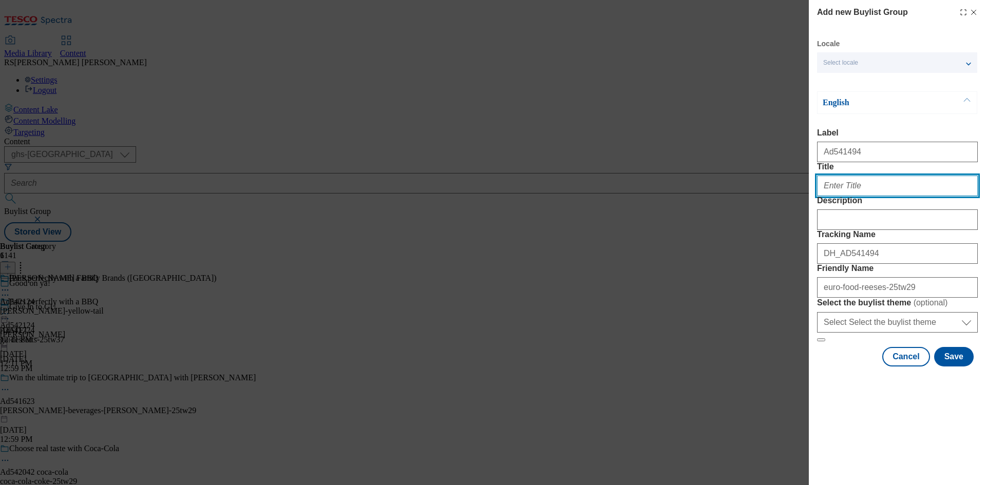
click at [871, 196] on input "Title" at bounding box center [897, 186] width 161 height 21
paste input "Win £1,000 and tickets to a private 'Screaming' of Scream7"
type input "Win £1,000 and tickets to a private 'Screaming' of Scream7"
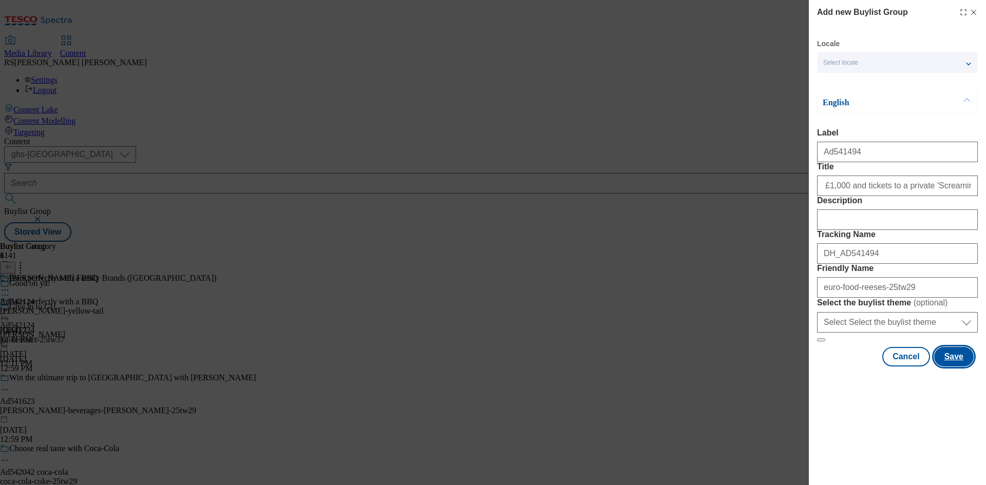
click at [958, 366] on button "Save" at bounding box center [954, 357] width 40 height 20
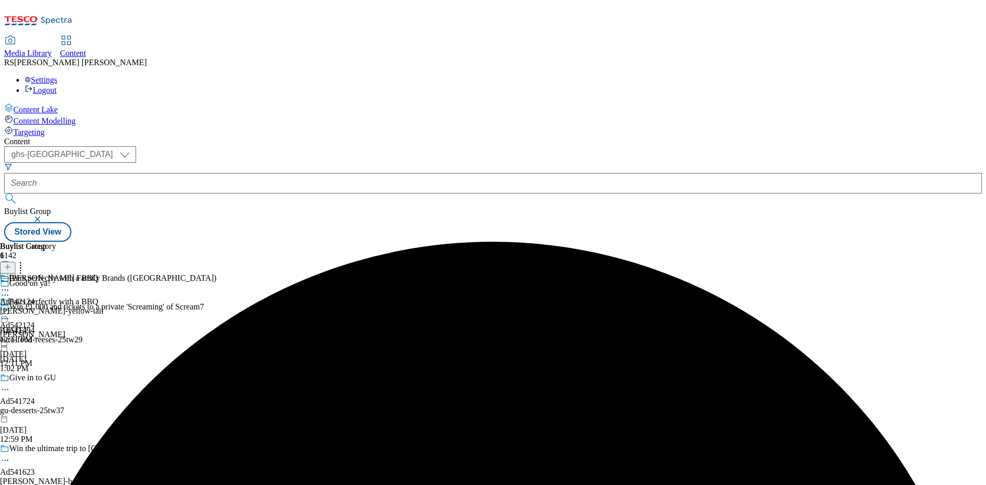
click at [256, 335] on div "euro-food-reeses-25tw29" at bounding box center [128, 339] width 256 height 9
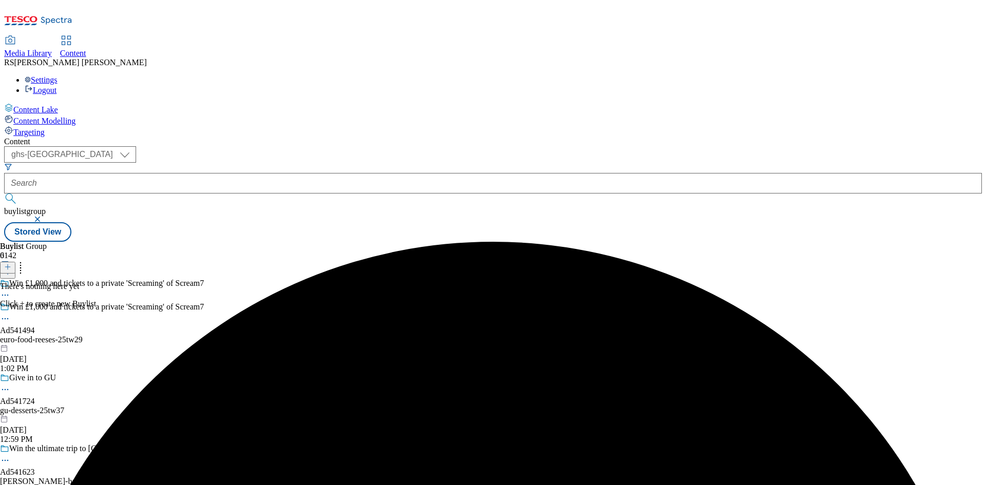
click at [11, 263] on icon at bounding box center [7, 266] width 7 height 7
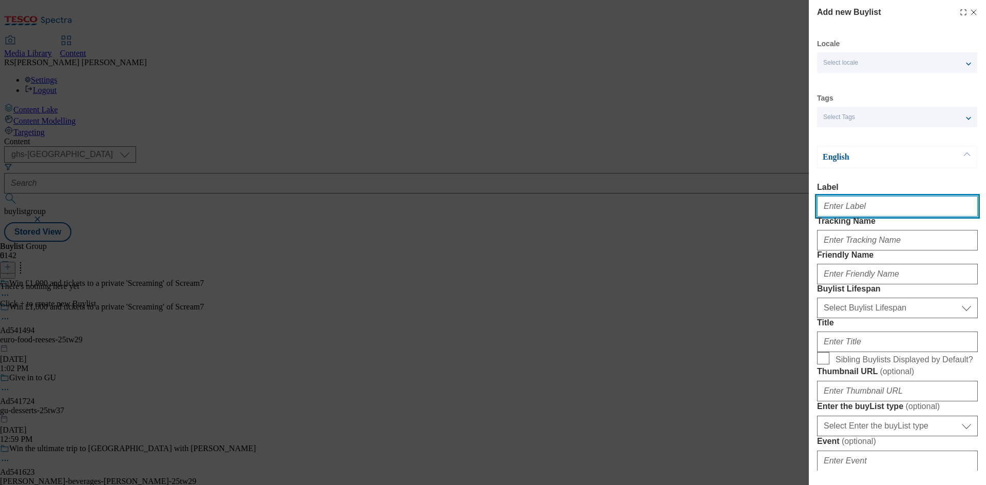
click at [867, 207] on input "Label" at bounding box center [897, 206] width 161 height 21
paste input "541494"
type input "Ad541494"
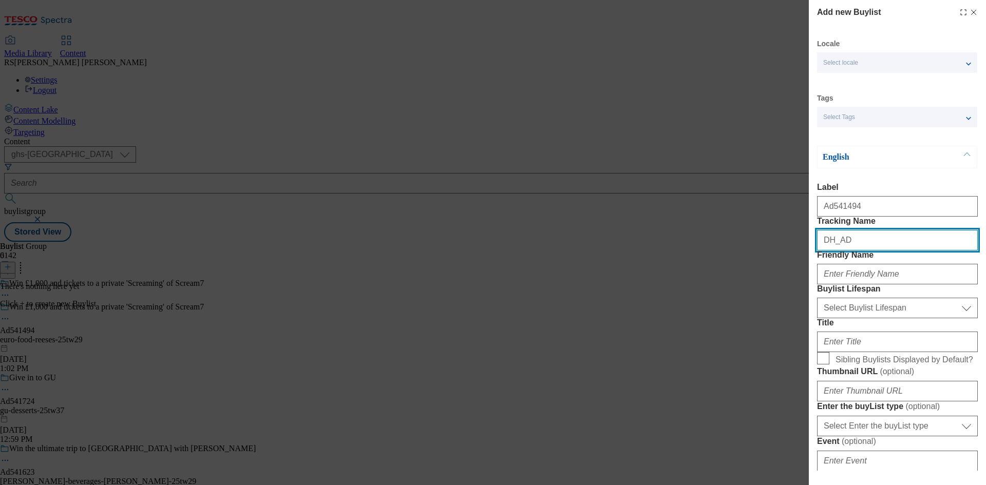
paste input "541494"
type input "DH_AD541494"
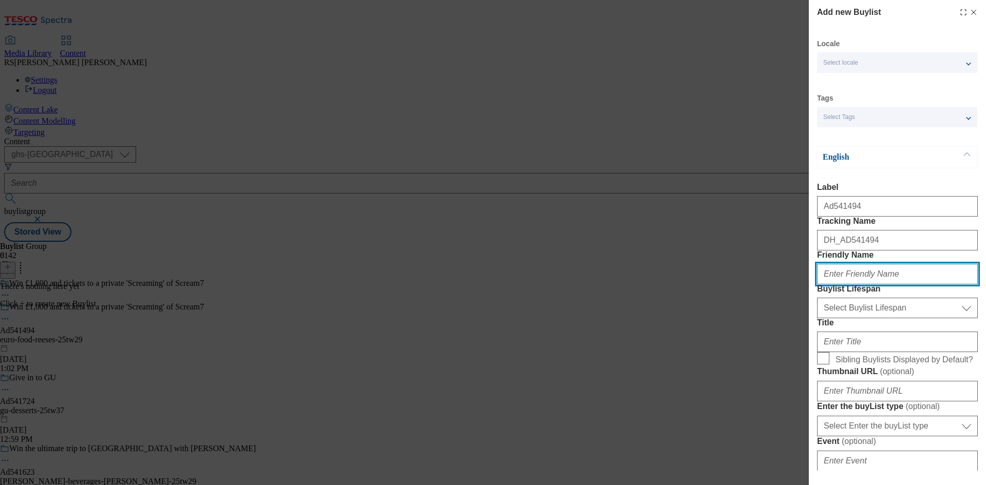
click at [923, 284] on input "Friendly Name" at bounding box center [897, 274] width 161 height 21
paste input "euro-food"
type input "euro-food"
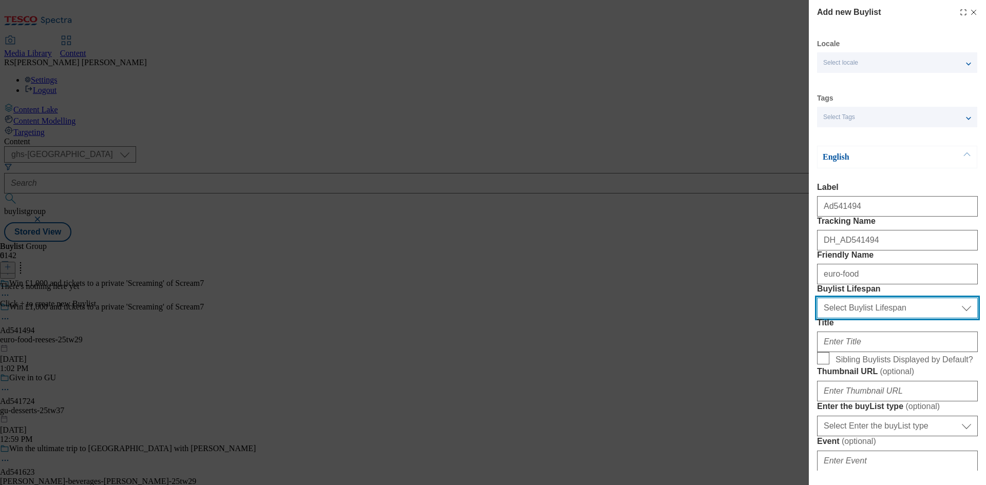
click at [901, 318] on select "Select Buylist Lifespan evergreen seasonal tactical" at bounding box center [897, 308] width 161 height 21
select select "tactical"
click at [817, 318] on select "Select Buylist Lifespan evergreen seasonal tactical" at bounding box center [897, 308] width 161 height 21
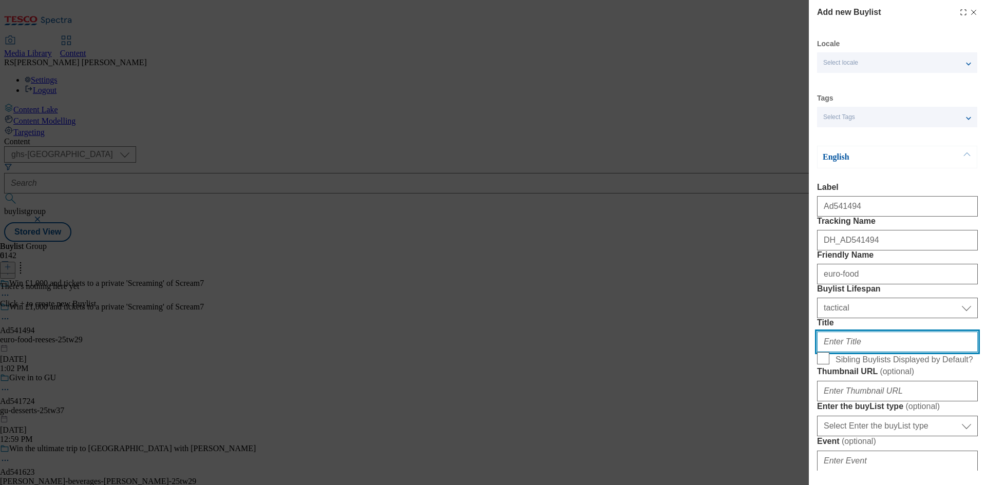
click at [862, 352] on input "Title" at bounding box center [897, 342] width 161 height 21
paste input "Plus £500 to be won each week"
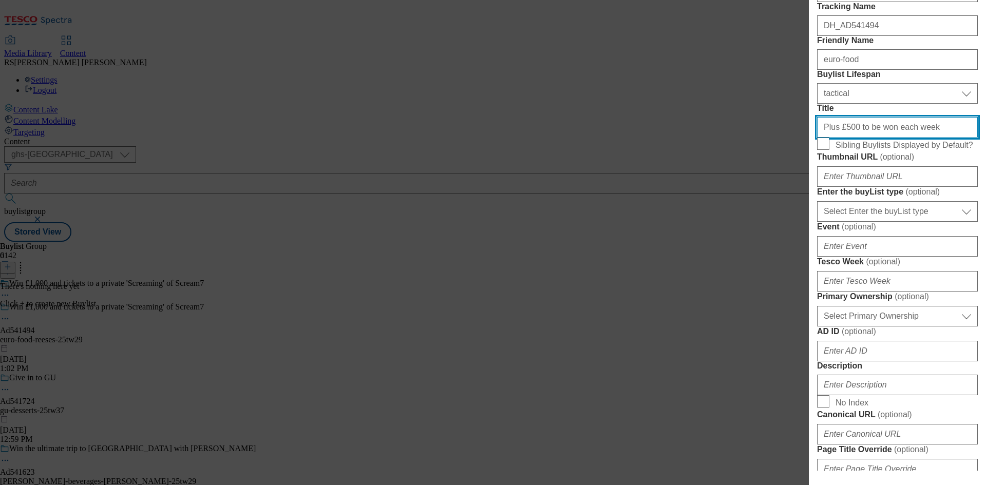
scroll to position [257, 0]
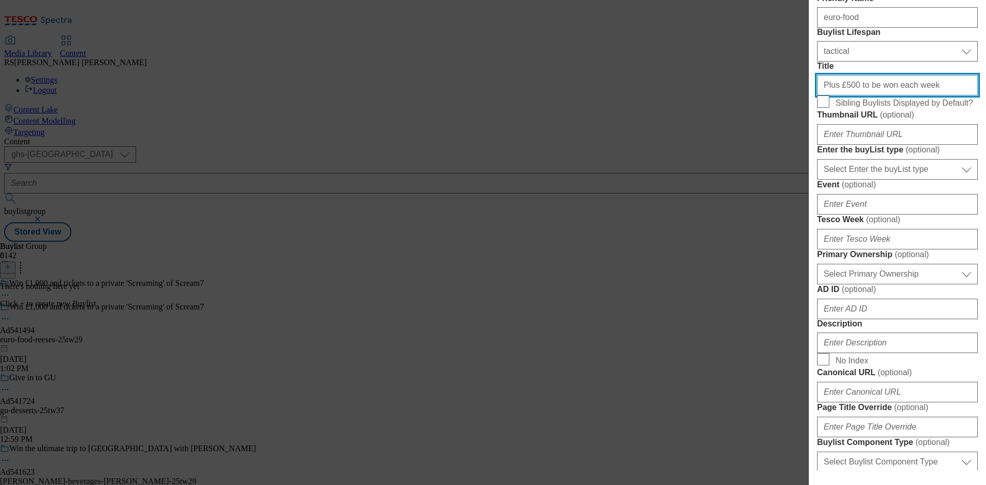
type input "Plus £500 to be won each week"
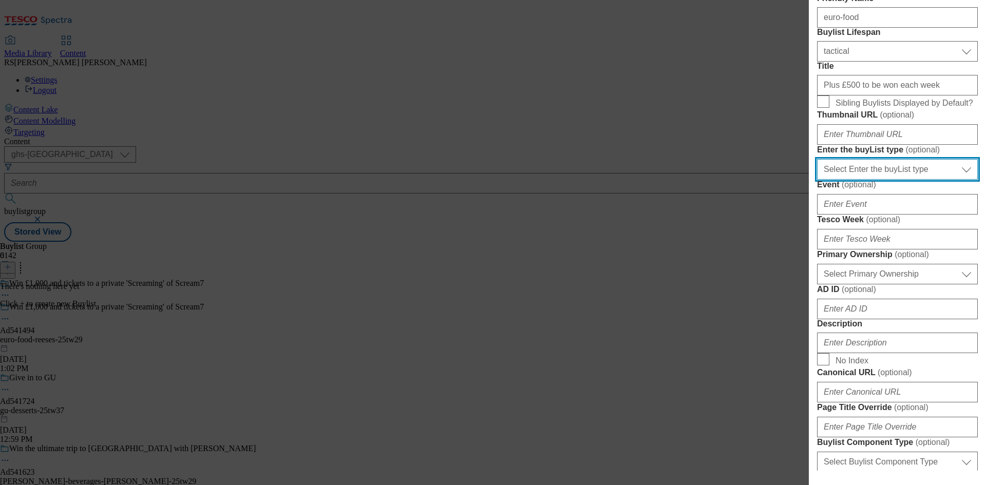
click at [889, 180] on select "Select Enter the buyList type event supplier funded long term >4 weeks supplier…" at bounding box center [897, 169] width 161 height 21
select select "supplier funded short term 1-3 weeks"
click at [817, 180] on select "Select Enter the buyList type event supplier funded long term >4 weeks supplier…" at bounding box center [897, 169] width 161 height 21
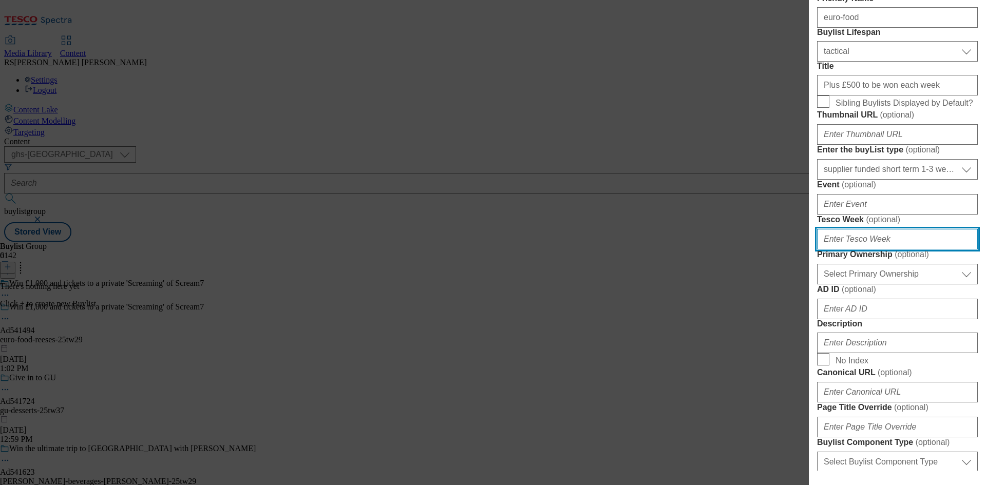
click at [873, 249] on input "Tesco Week ( optional )" at bounding box center [897, 239] width 161 height 21
type input "29"
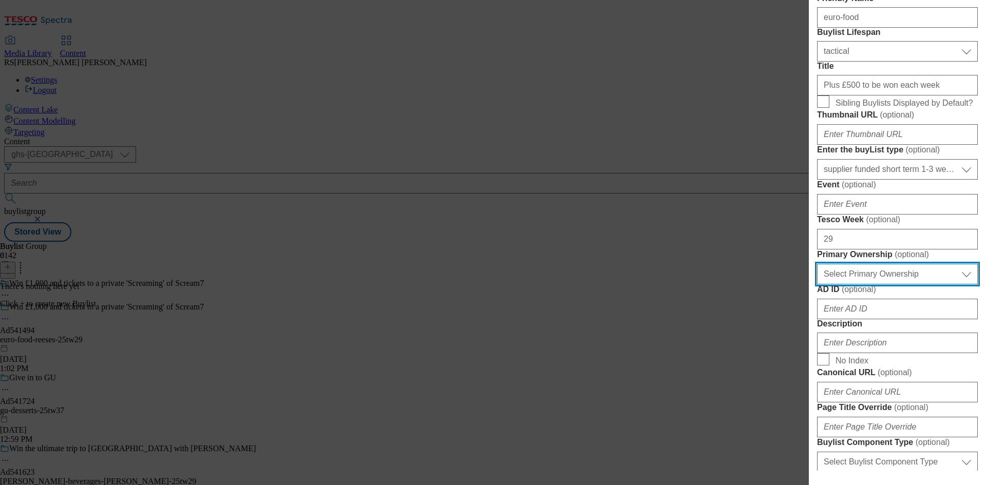
select select "dunnhumby"
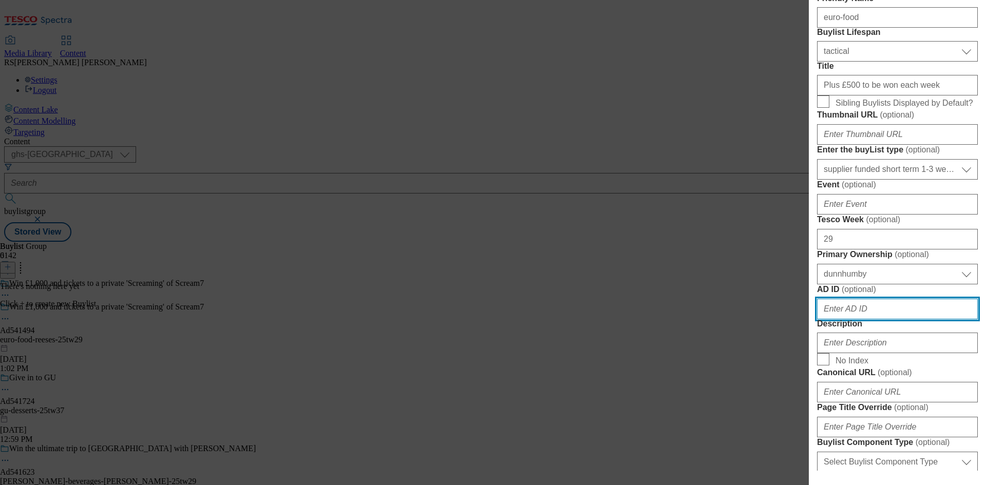
scroll to position [516, 0]
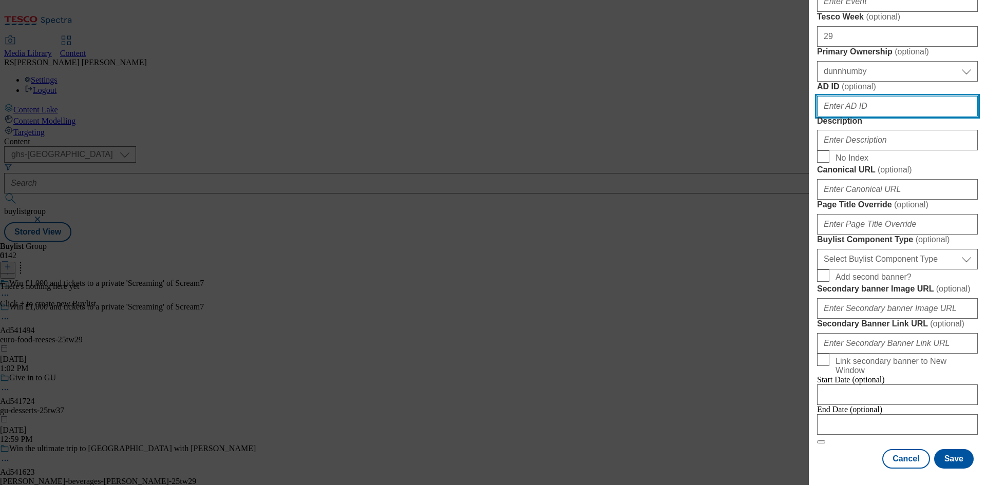
paste input "541494"
type input "541494"
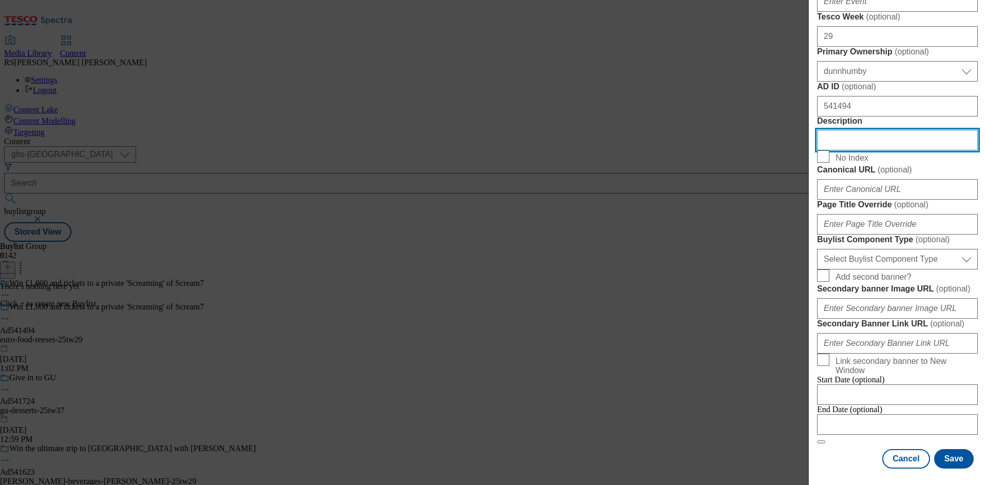
scroll to position [721, 0]
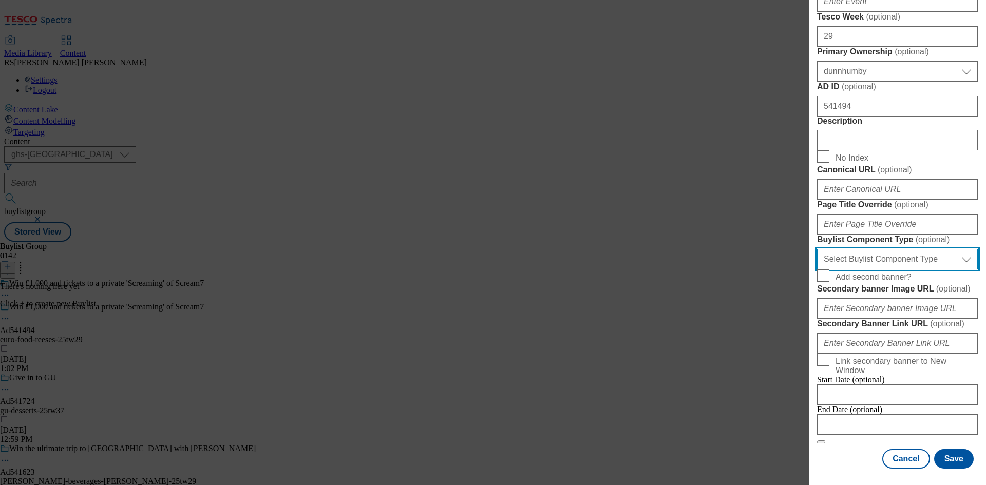
click at [912, 268] on select "Select Buylist Component Type Banner Competition Header Meal" at bounding box center [897, 259] width 161 height 21
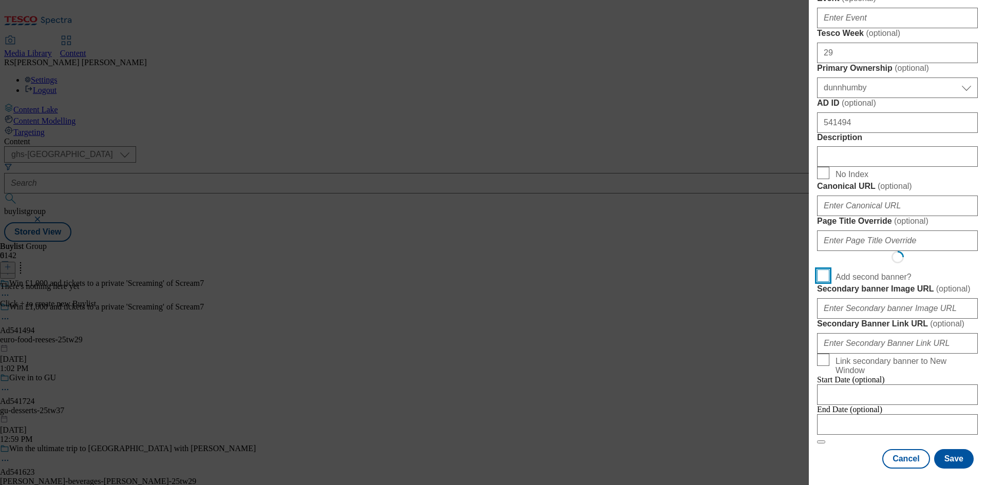
scroll to position [801, 0]
select select "Banner"
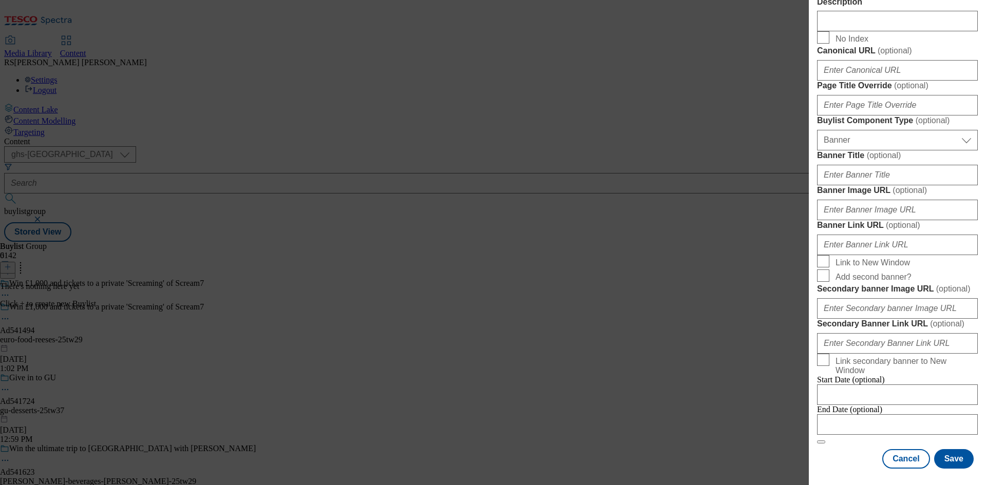
scroll to position [1017, 0]
click at [850, 443] on form "Label Ad541494 Tracking Name DH_AD541494 Friendly Name euro-food Buylist Lifesp…" at bounding box center [897, 24] width 161 height 840
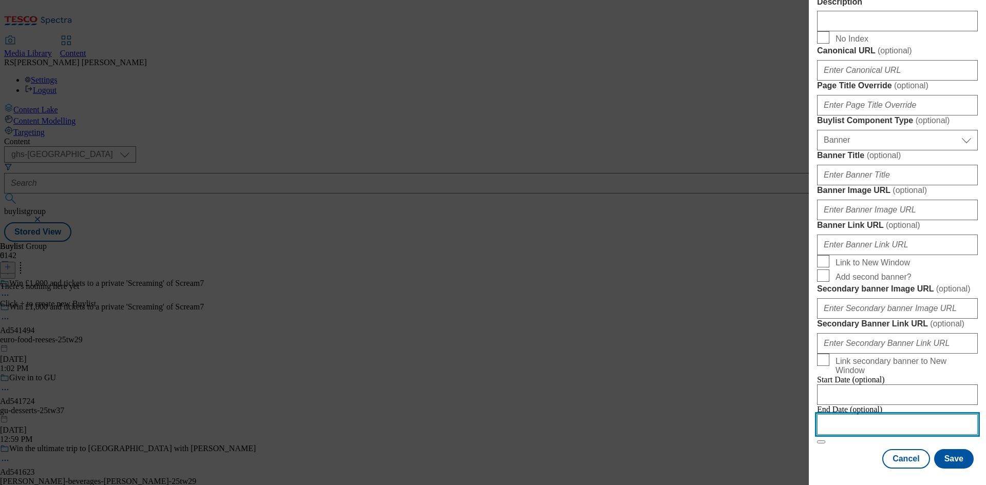
click at [926, 417] on input "Modal" at bounding box center [897, 424] width 161 height 21
select select "2025"
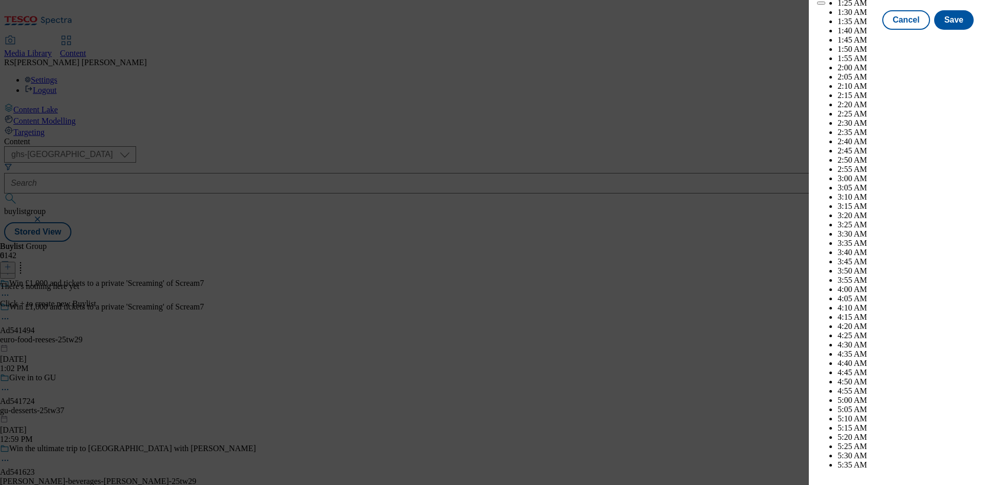
scroll to position [2954, 0]
select select "November"
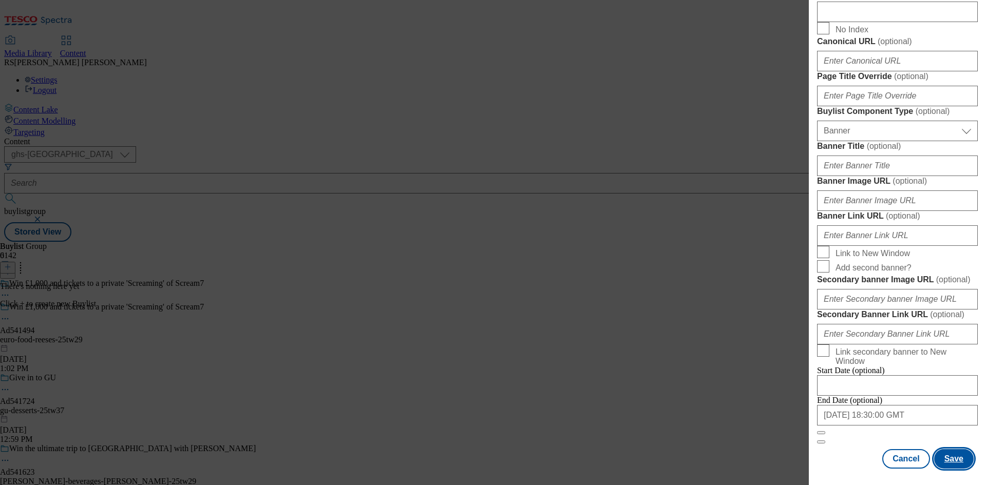
click at [951, 452] on button "Save" at bounding box center [954, 459] width 40 height 20
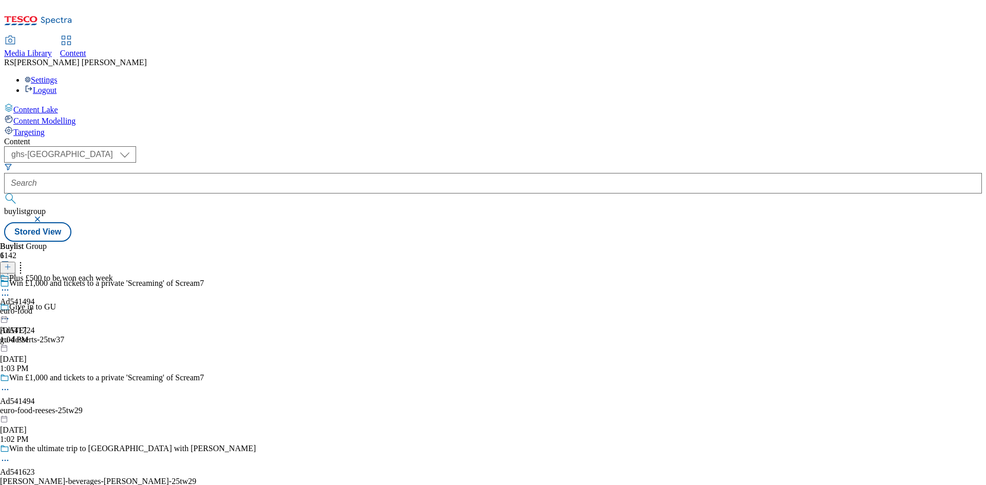
click at [113, 306] on div "euro-food" at bounding box center [56, 310] width 113 height 9
click at [11, 263] on icon at bounding box center [7, 266] width 7 height 7
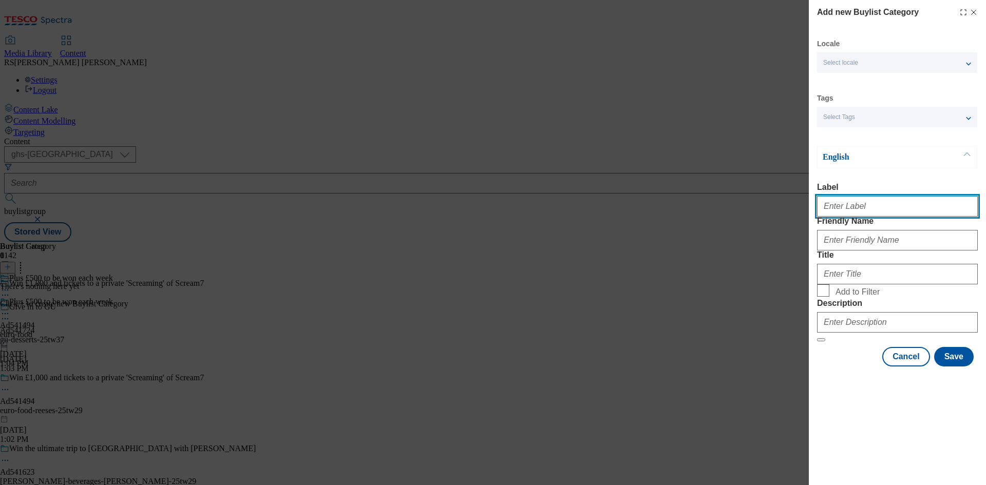
click at [865, 207] on input "Label" at bounding box center [897, 206] width 161 height 21
paste input "541494"
type input "Ad541494"
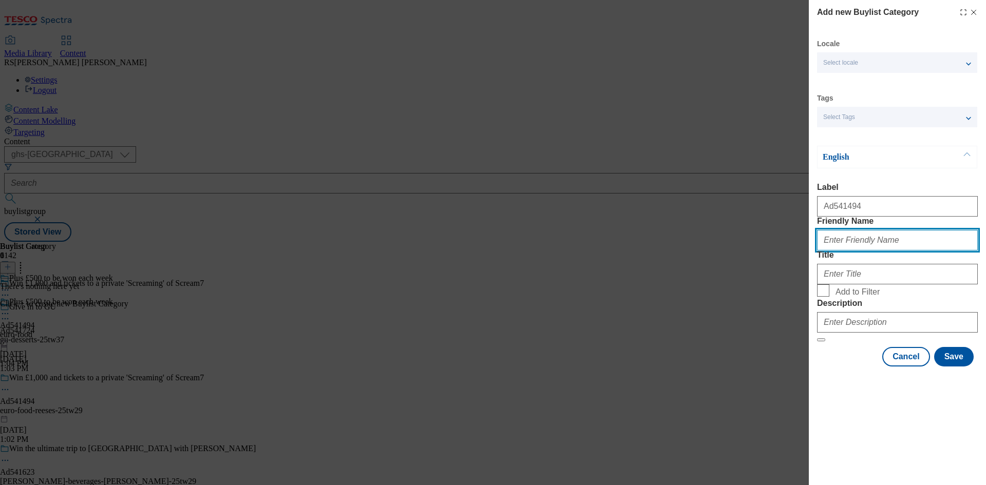
click at [882, 250] on input "Friendly Name" at bounding box center [897, 240] width 161 height 21
click at [948, 250] on input "Friendly Name" at bounding box center [897, 240] width 161 height 21
paste input "euro-food-reeses"
type input "euro-food-reeses"
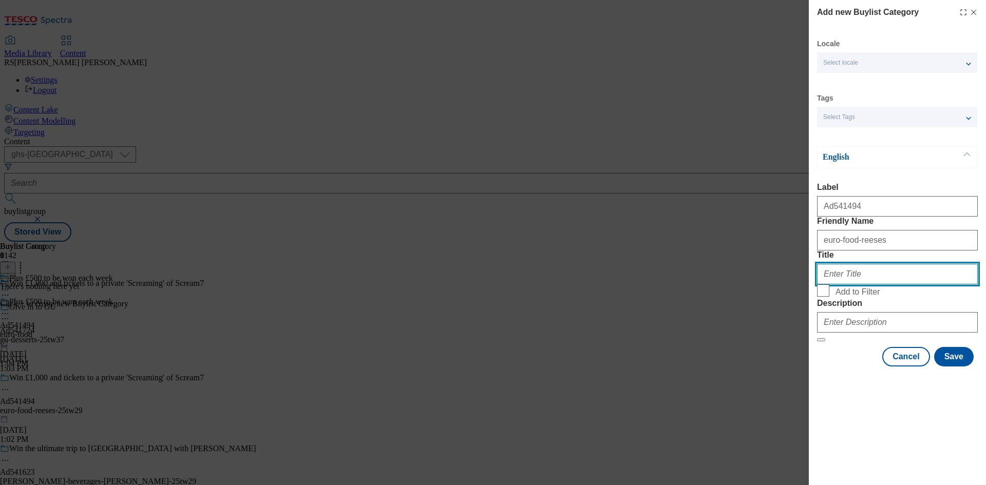
click at [855, 284] on input "Title" at bounding box center [897, 274] width 161 height 21
paste input "EURO FOOD BRAND"
type input "EURO FOOD BRAND"
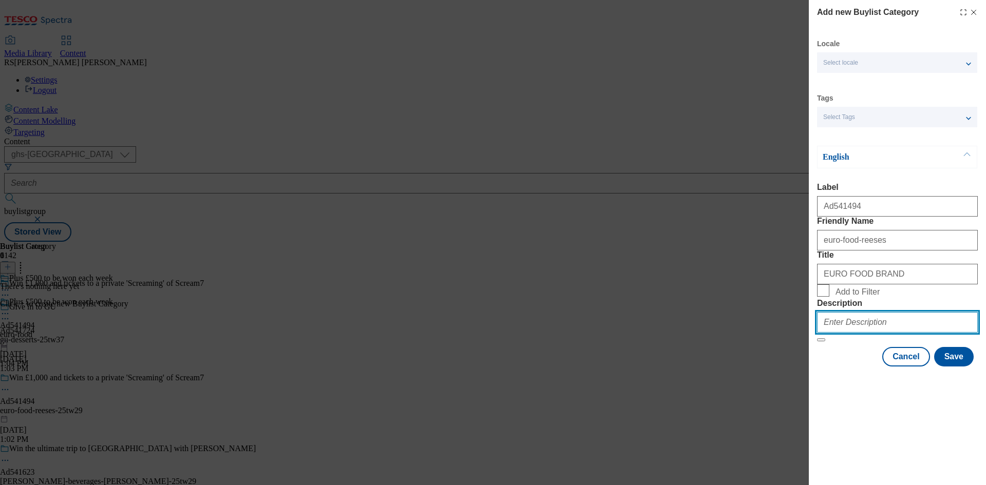
click at [876, 333] on input "Description" at bounding box center [897, 322] width 161 height 21
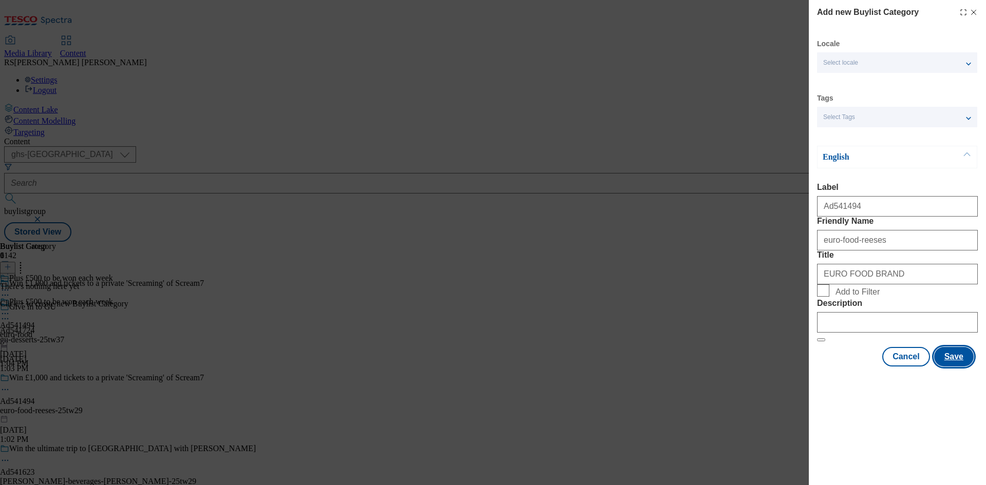
click at [967, 366] on button "Save" at bounding box center [954, 357] width 40 height 20
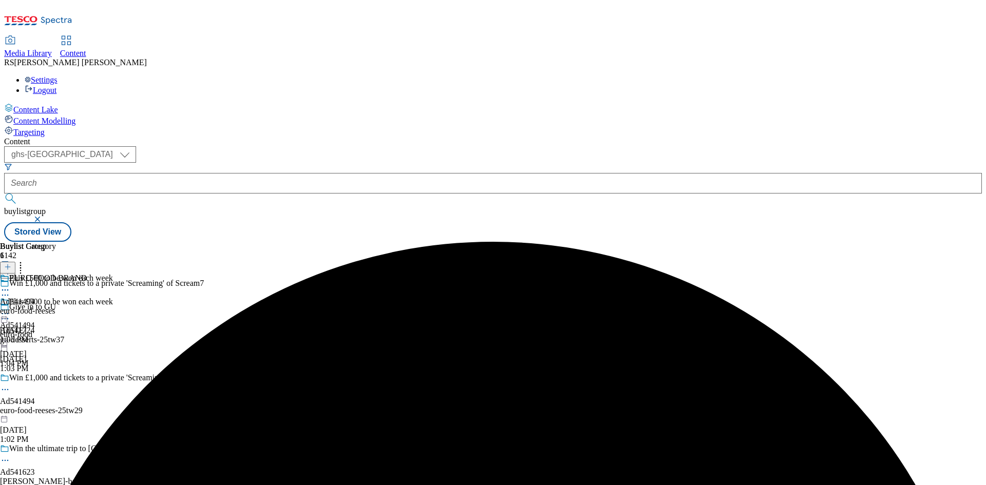
click at [87, 306] on div "euro-food-reeses" at bounding box center [43, 310] width 87 height 9
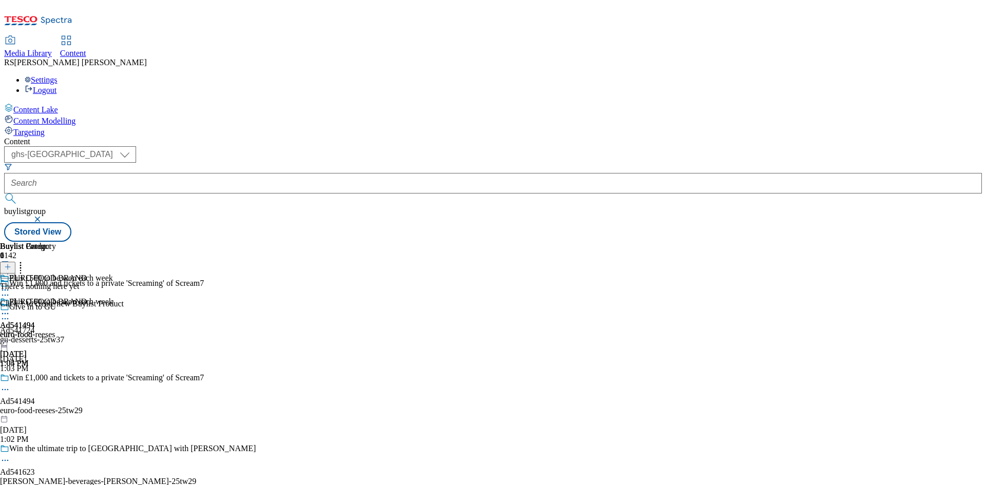
click at [11, 263] on icon at bounding box center [7, 266] width 7 height 7
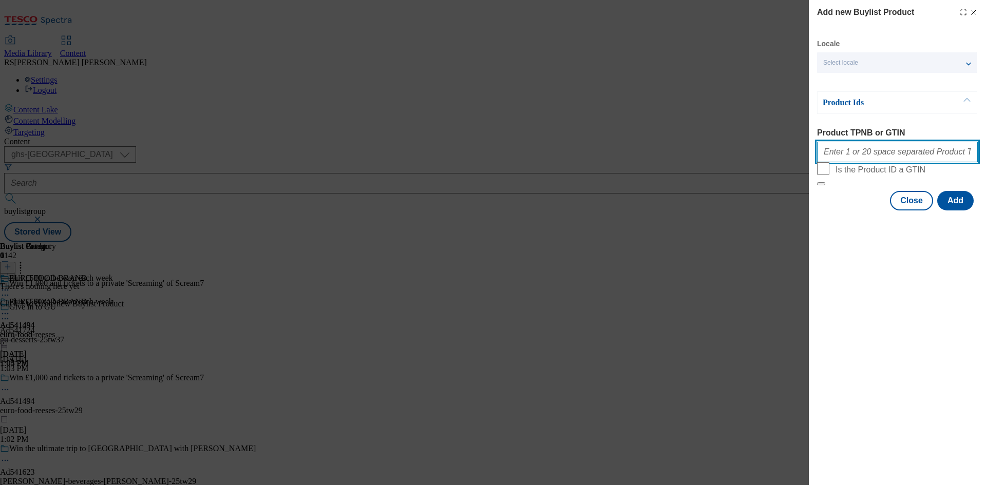
click at [884, 147] on input "Product TPNB or GTIN" at bounding box center [897, 152] width 161 height 21
paste input "93481676 85433493 87864993 93429826 96179759"
type input "93481676 85433493 87864993 93429826 96179759"
click at [956, 210] on button "Add" at bounding box center [955, 201] width 36 height 20
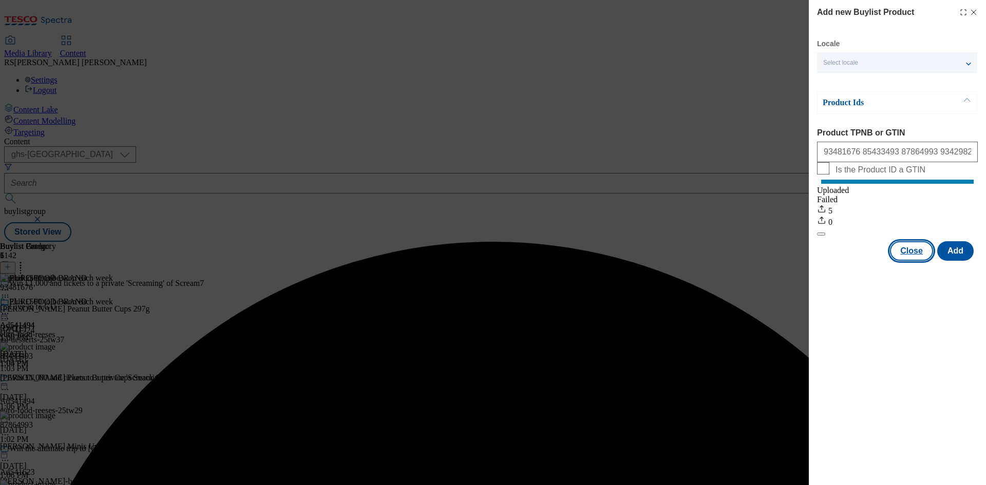
click at [909, 261] on button "Close" at bounding box center [911, 251] width 43 height 20
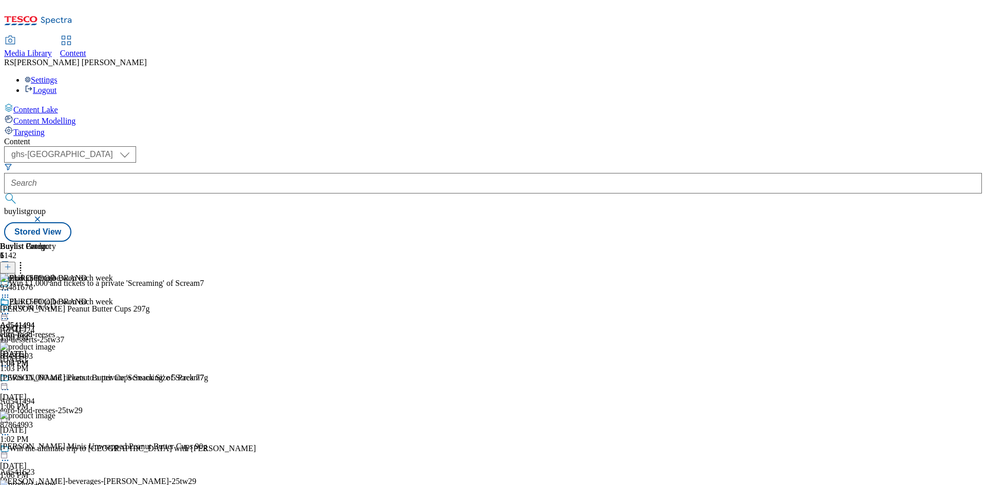
click at [10, 384] on icon at bounding box center [5, 389] width 10 height 10
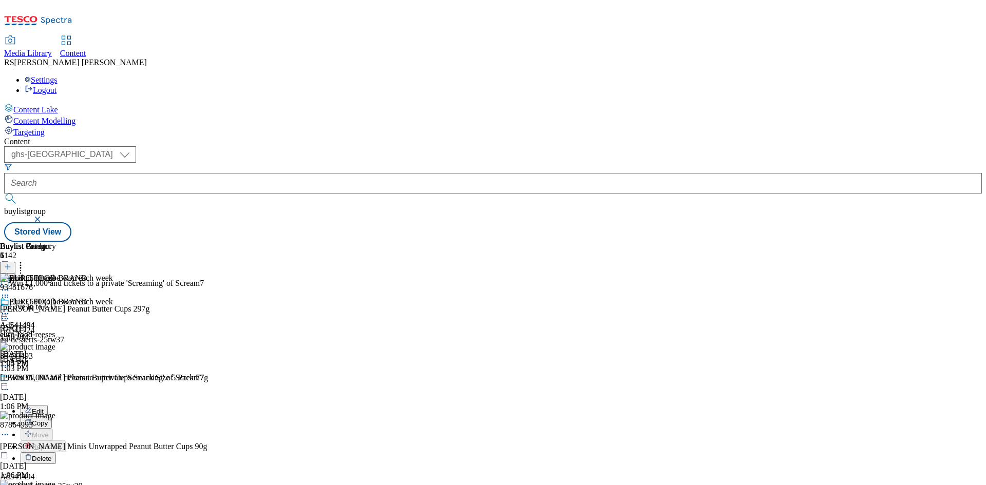
click at [44, 408] on span "Edit" at bounding box center [38, 412] width 12 height 8
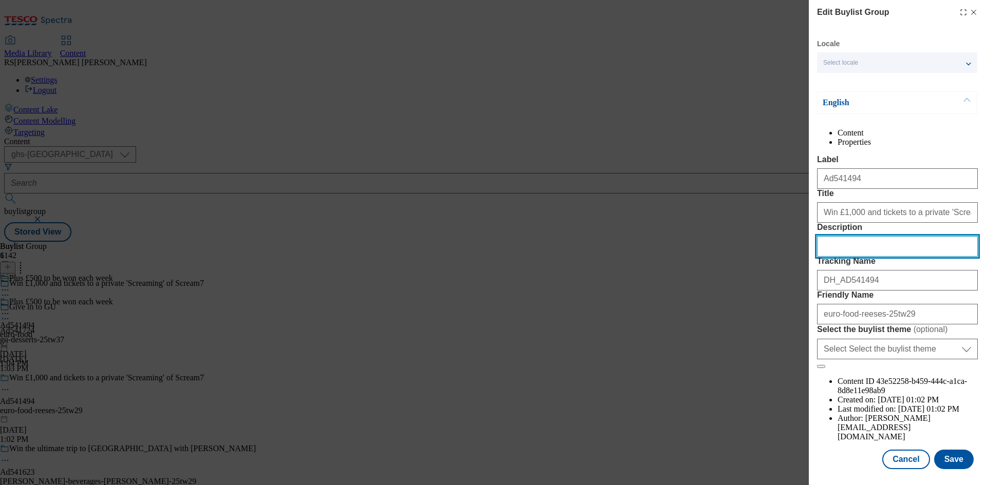
click at [876, 257] on input "Description" at bounding box center [897, 246] width 161 height 21
paste input "Reese's Peanut Butter Cups 297g"
paste input "Modal"
type input "Reese's Peanut Butter Cups 297g"
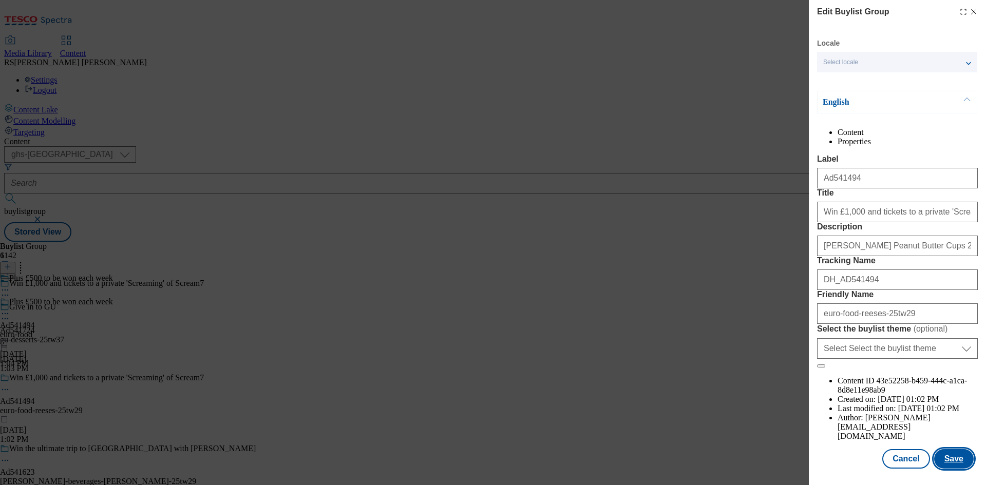
click at [947, 459] on button "Save" at bounding box center [954, 459] width 40 height 20
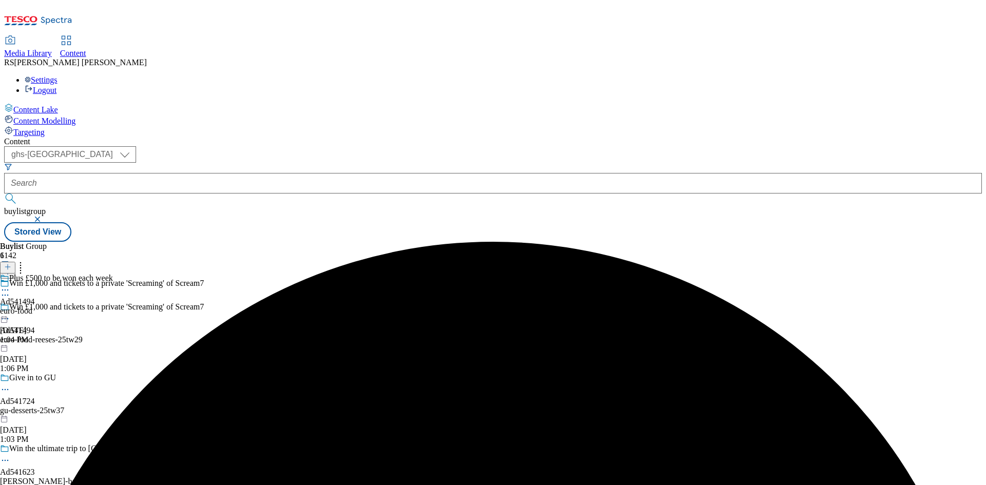
click at [10, 285] on icon at bounding box center [5, 290] width 10 height 10
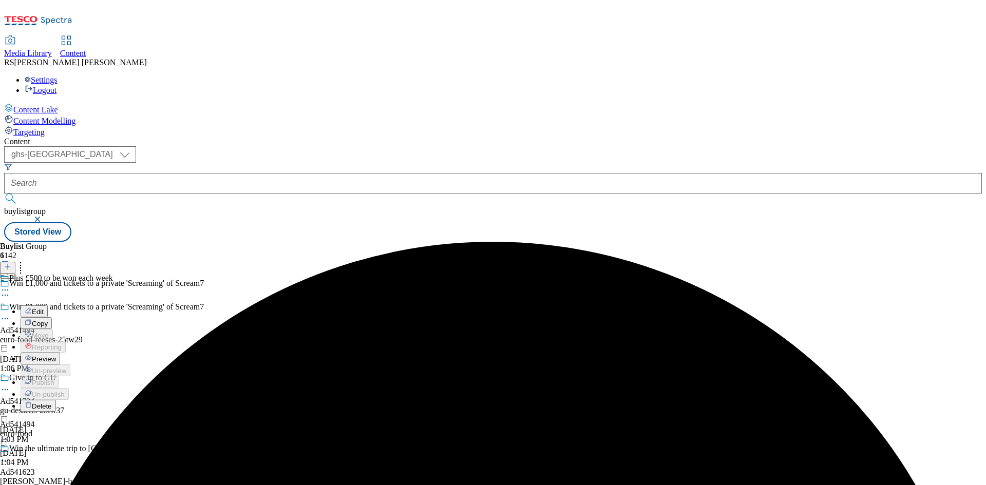
click at [44, 308] on span "Edit" at bounding box center [38, 312] width 12 height 8
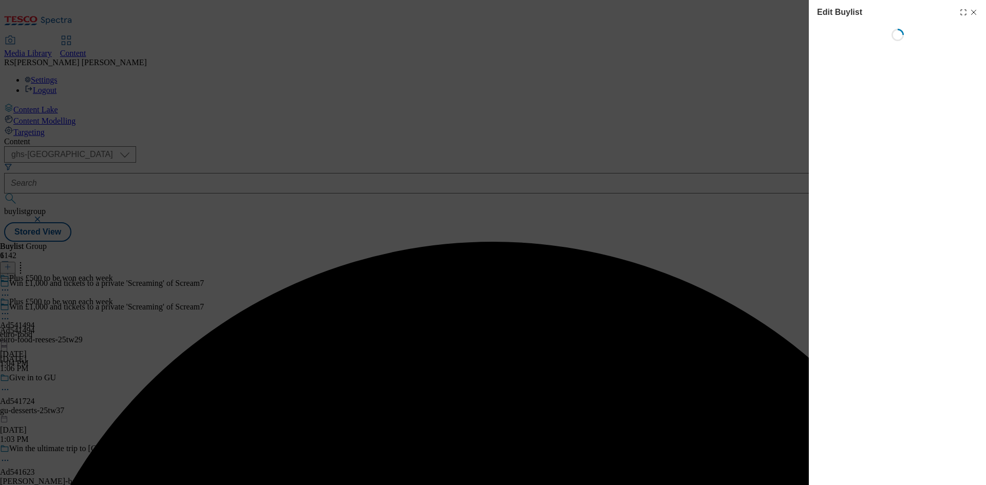
select select "tactical"
select select "supplier funded short term 1-3 weeks"
select select "dunnhumby"
select select "Banner"
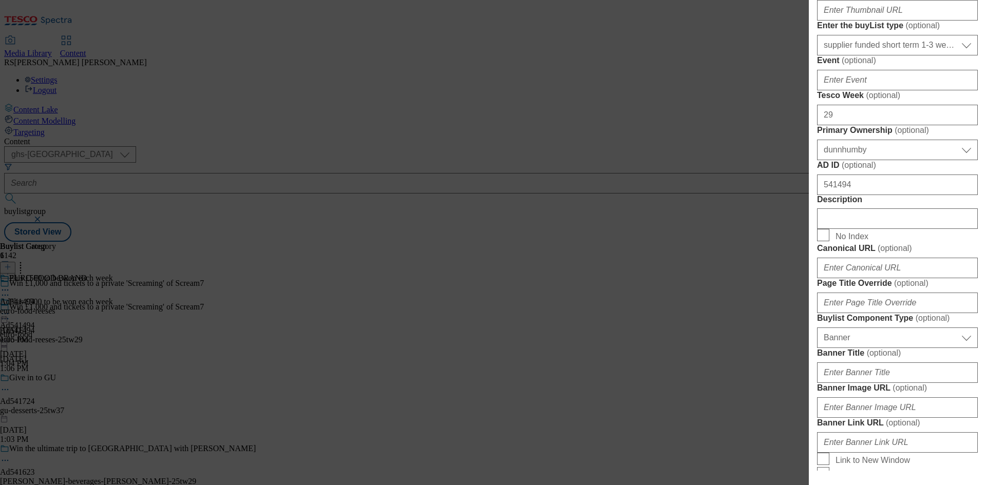
scroll to position [411, 0]
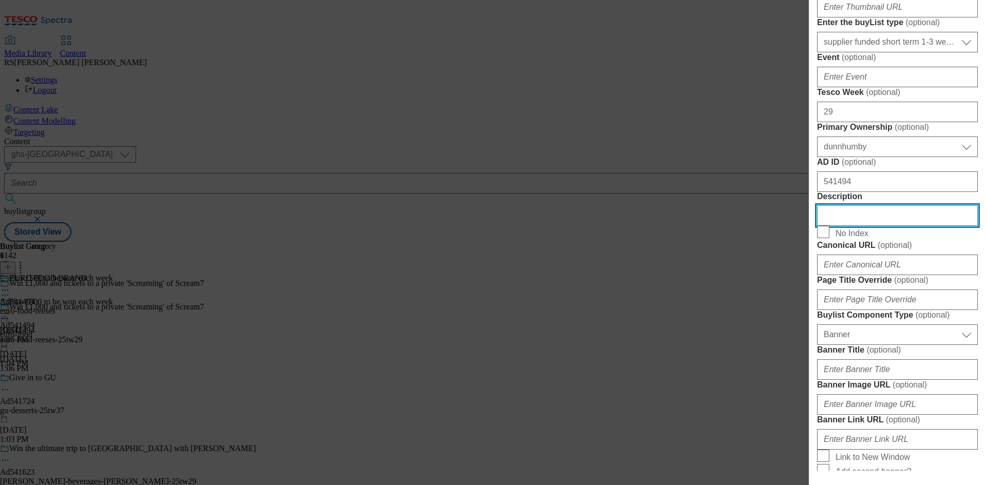
drag, startPoint x: 874, startPoint y: 436, endPoint x: 797, endPoint y: 445, distance: 77.0
click at [796, 445] on div "Edit Buylist Locale Select locale English Welsh Tags 1 tags selected fnf market…" at bounding box center [493, 242] width 986 height 485
paste input "Reese's Peanut Butter Cups 297g"
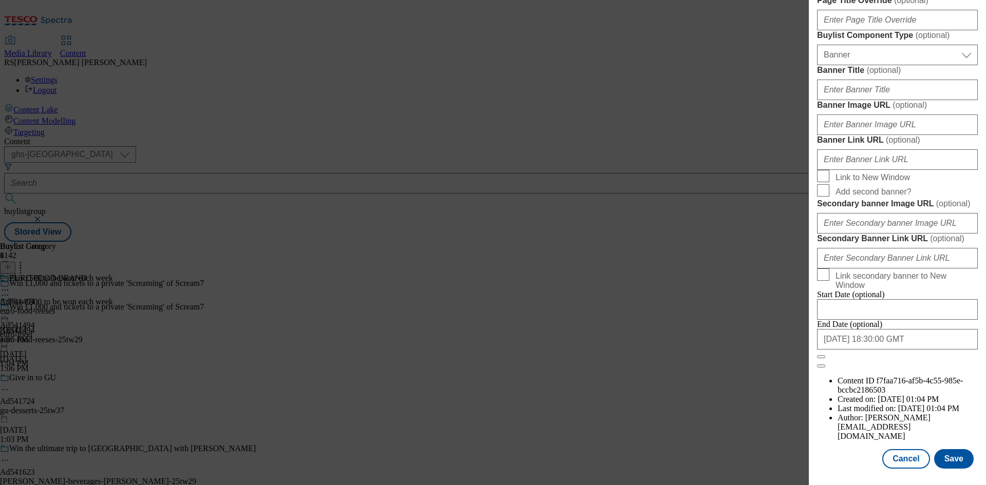
scroll to position [1063, 0]
type input "Reese's Peanut Butter Cups 297g"
click at [946, 458] on button "Save" at bounding box center [954, 459] width 40 height 20
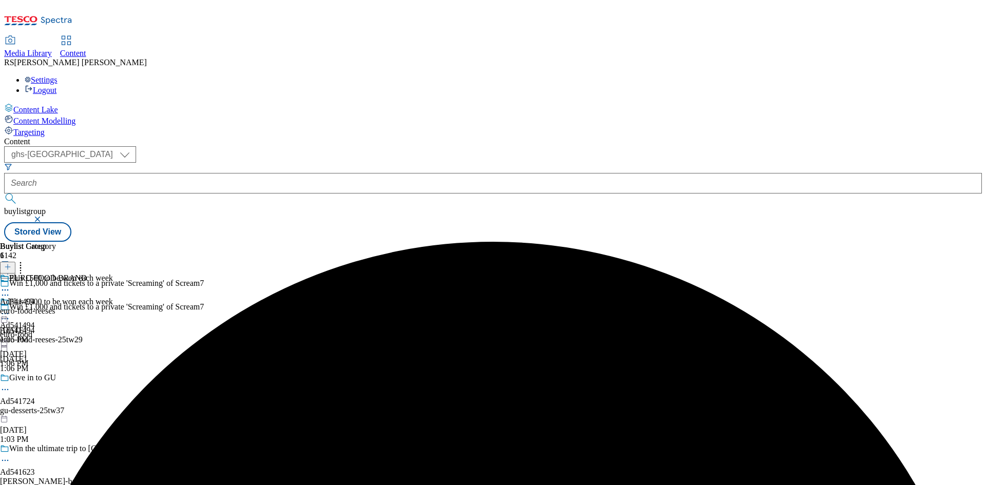
click at [10, 285] on icon at bounding box center [5, 290] width 10 height 10
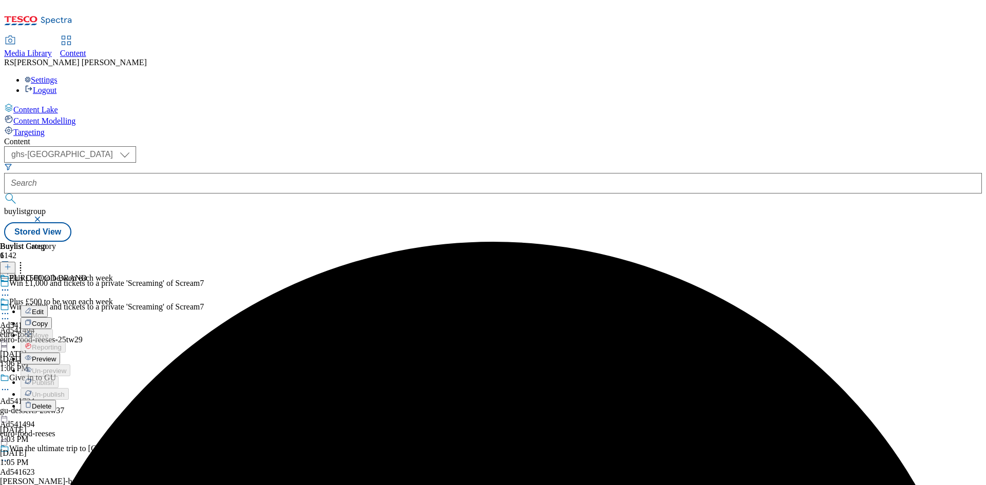
click at [44, 308] on span "Edit" at bounding box center [38, 312] width 12 height 8
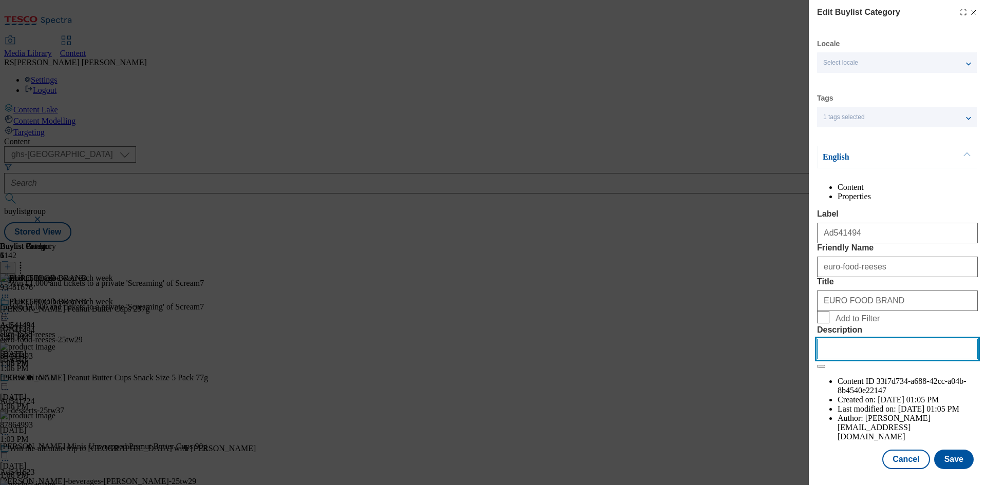
drag, startPoint x: 899, startPoint y: 433, endPoint x: 622, endPoint y: 419, distance: 277.5
click at [622, 419] on div "Edit Buylist Category Locale Select locale English Welsh Tags 1 tags selected f…" at bounding box center [493, 242] width 986 height 485
paste input "Reese's Peanut Butter Cups 297g"
type input "Reese's Peanut Butter Cups 297g"
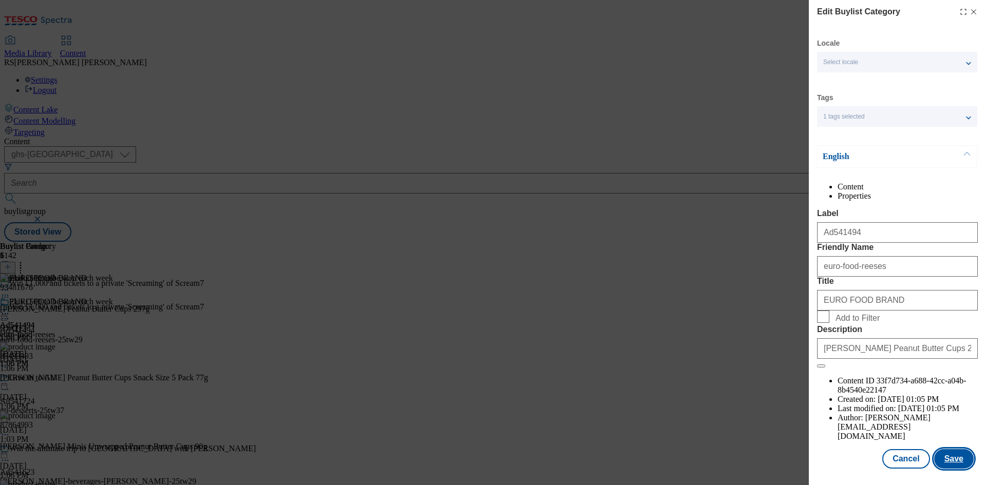
click at [948, 456] on button "Save" at bounding box center [954, 459] width 40 height 20
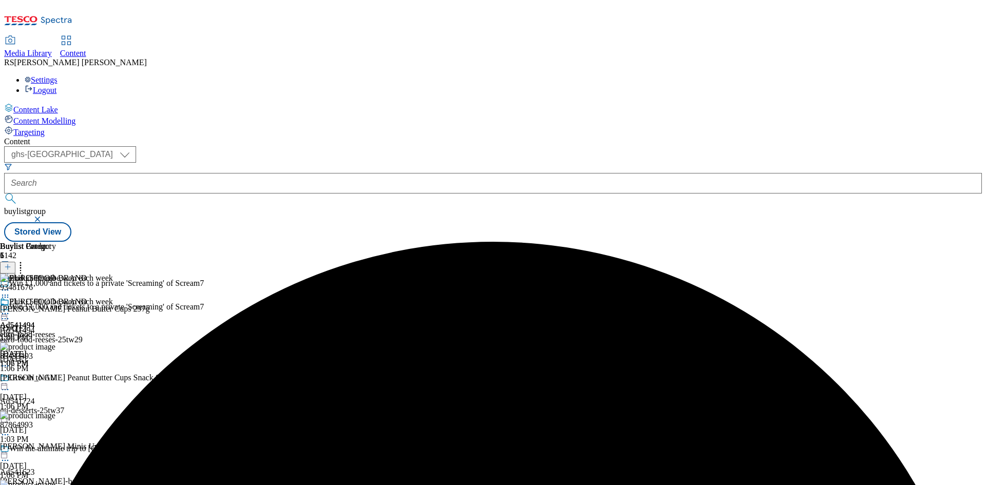
click at [10, 308] on icon at bounding box center [5, 313] width 10 height 10
click at [56, 379] on span "Preview" at bounding box center [44, 383] width 24 height 8
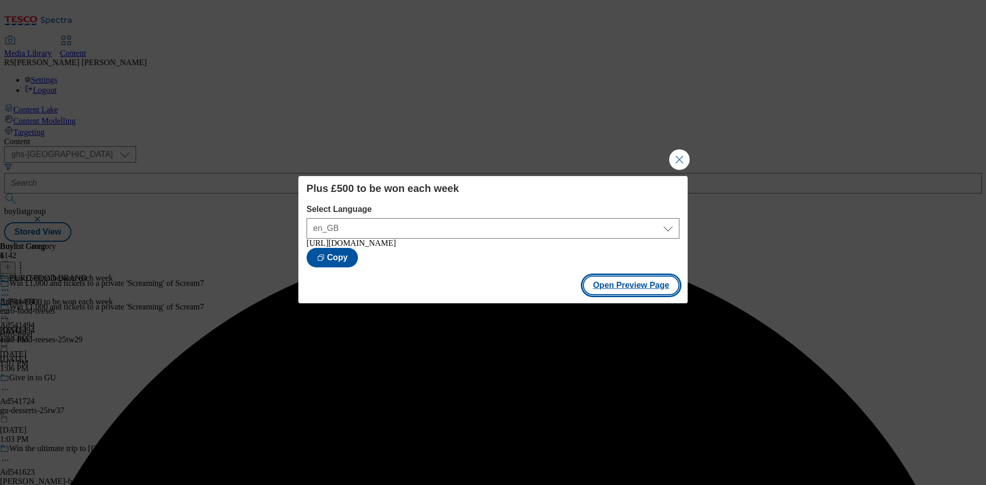
click at [633, 290] on button "Open Preview Page" at bounding box center [631, 286] width 97 height 20
click at [678, 153] on button "Close Modal" at bounding box center [679, 159] width 21 height 21
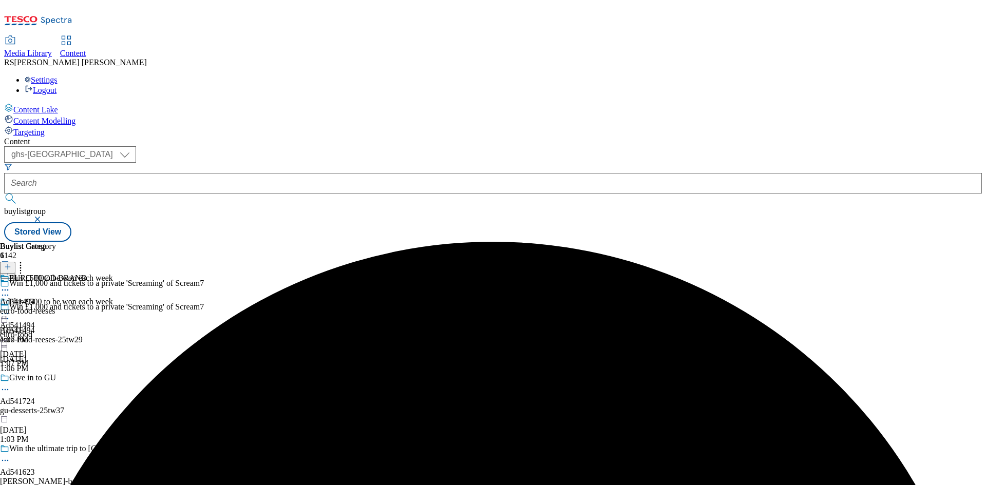
click at [6, 313] on circle at bounding box center [6, 314] width 2 height 2
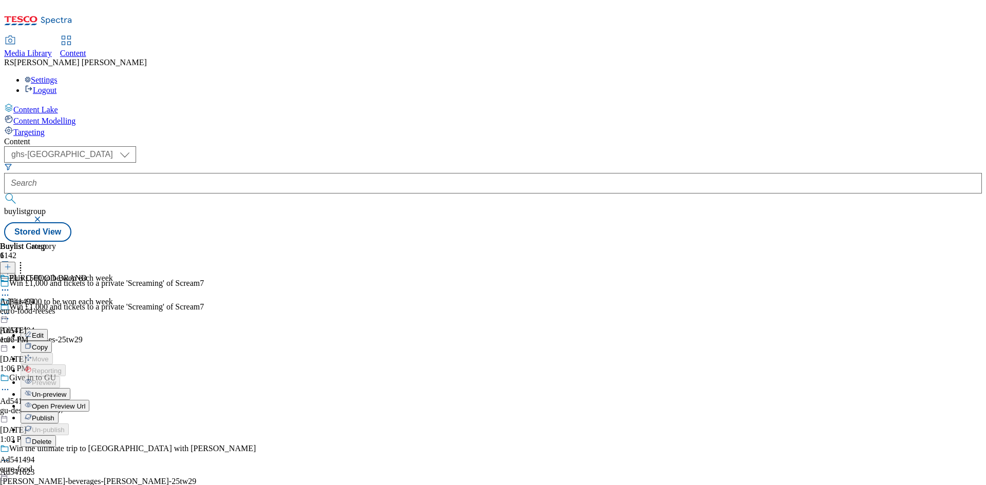
click at [54, 414] on span "Publish" at bounding box center [43, 418] width 23 height 8
